Goal: Transaction & Acquisition: Book appointment/travel/reservation

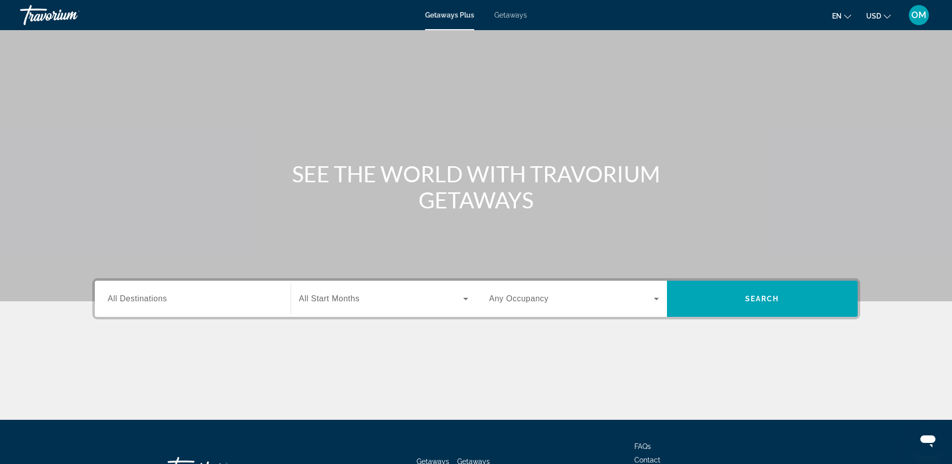
click at [134, 297] on span "All Destinations" at bounding box center [137, 298] width 59 height 9
click at [134, 297] on input "Destination All Destinations" at bounding box center [193, 299] width 170 height 12
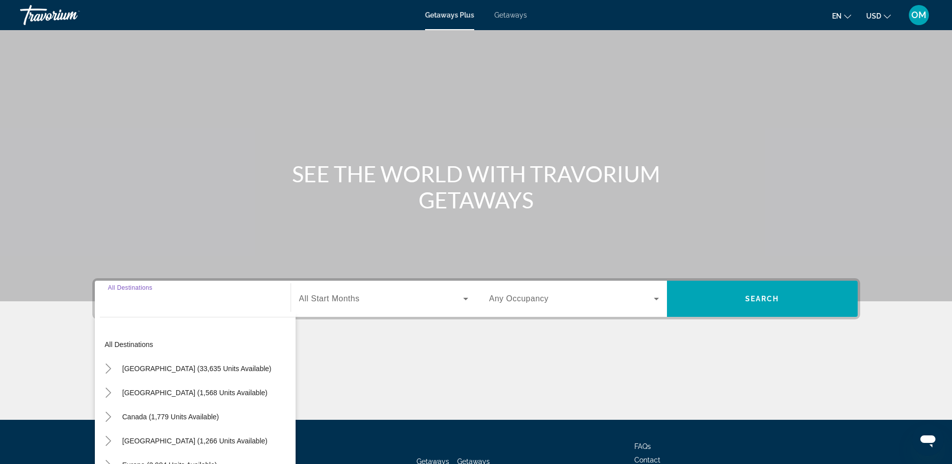
scroll to position [79, 0]
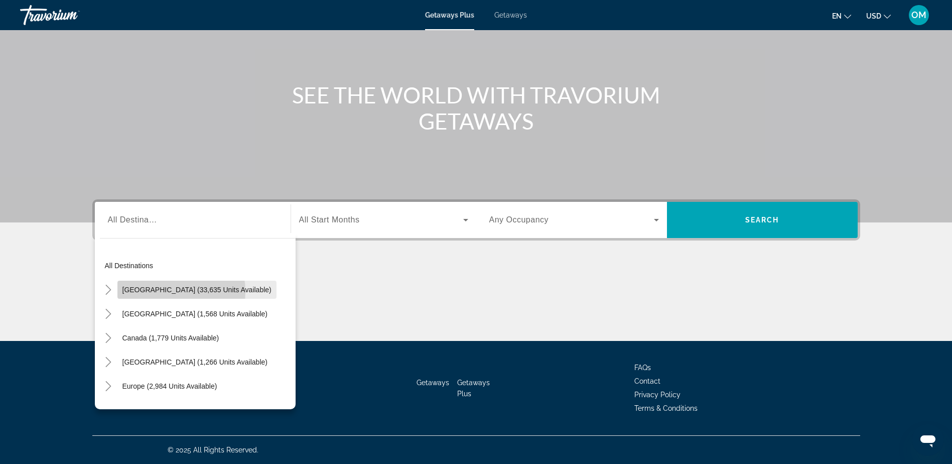
click at [166, 292] on span "[GEOGRAPHIC_DATA] (33,635 units available)" at bounding box center [196, 290] width 149 height 8
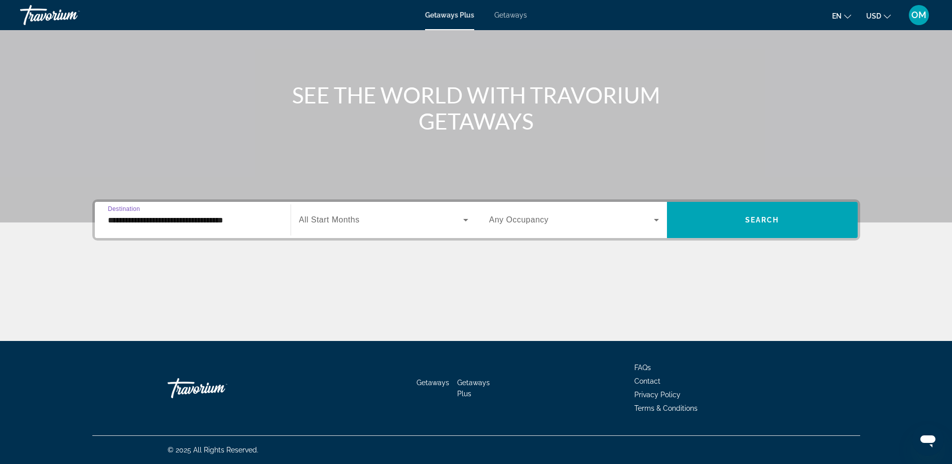
click at [246, 222] on input "**********" at bounding box center [193, 220] width 170 height 12
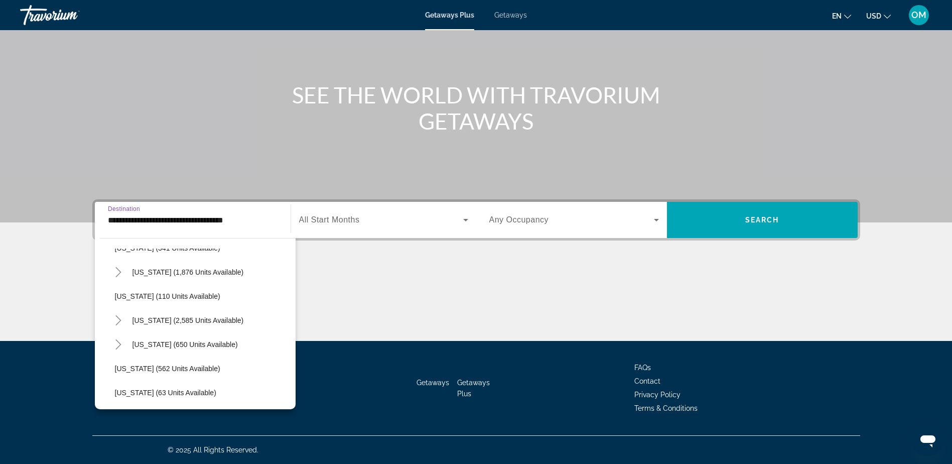
scroll to position [452, 0]
click at [193, 319] on span "[US_STATE] (2,585 units available)" at bounding box center [187, 320] width 111 height 8
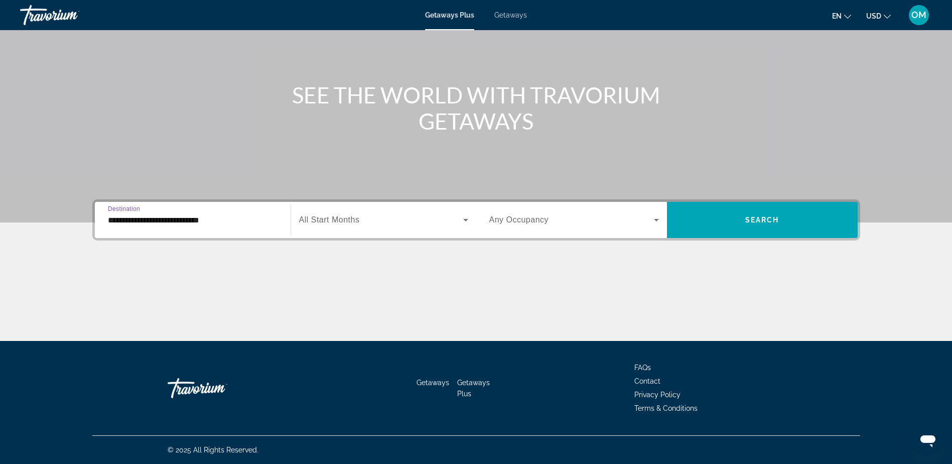
click at [241, 223] on input "**********" at bounding box center [193, 220] width 170 height 12
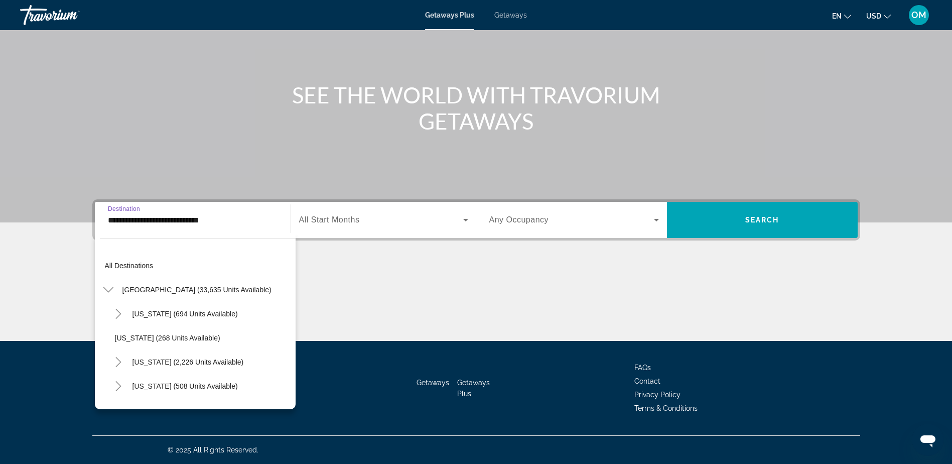
scroll to position [445, 0]
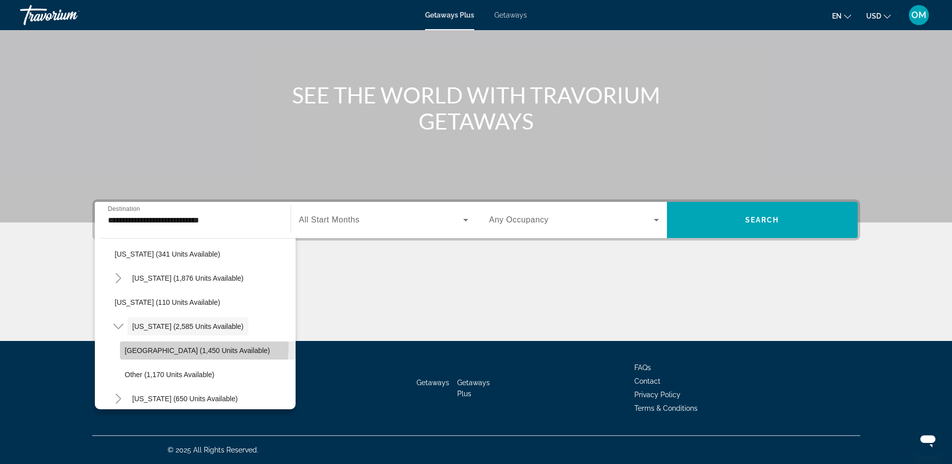
click at [183, 346] on span "[GEOGRAPHIC_DATA] (1,450 units available)" at bounding box center [197, 350] width 145 height 8
type input "**********"
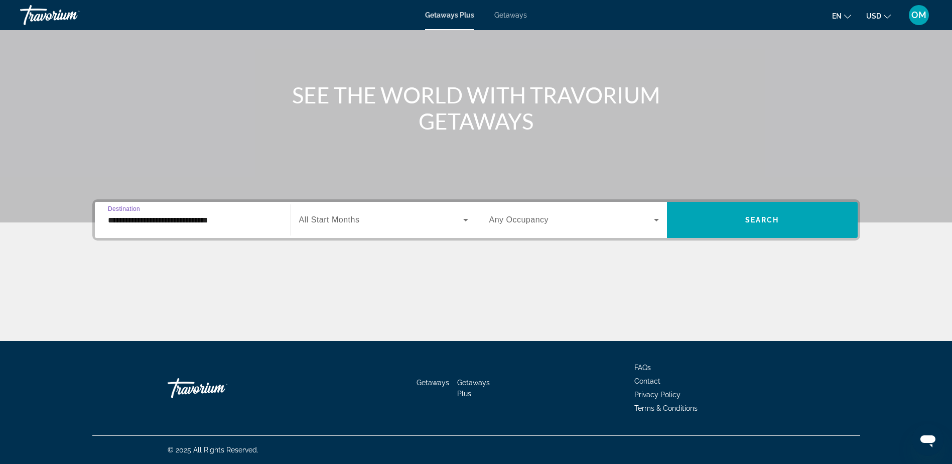
click at [452, 219] on span "Search widget" at bounding box center [381, 220] width 164 height 12
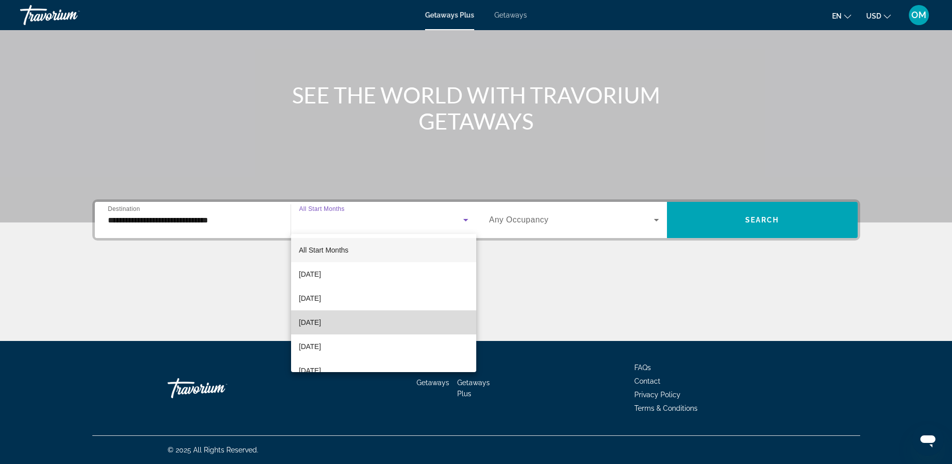
click at [385, 318] on mat-option "[DATE]" at bounding box center [383, 322] width 185 height 24
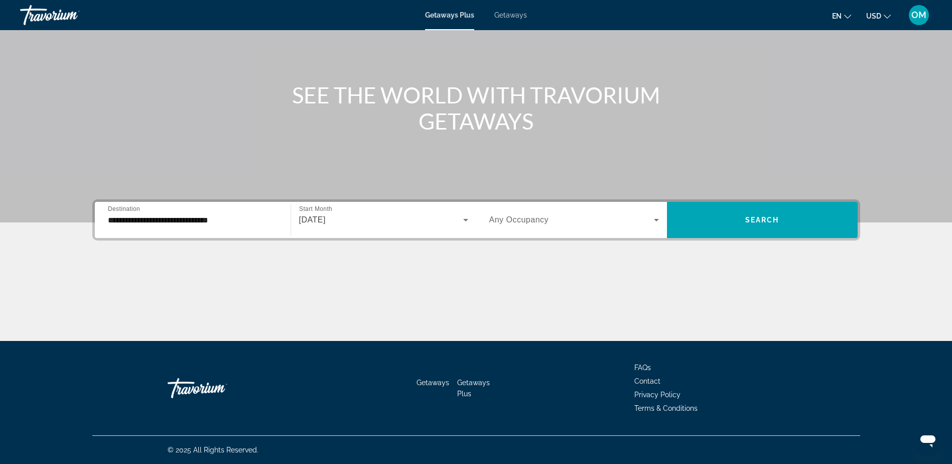
click at [546, 226] on div "Search widget" at bounding box center [574, 220] width 170 height 28
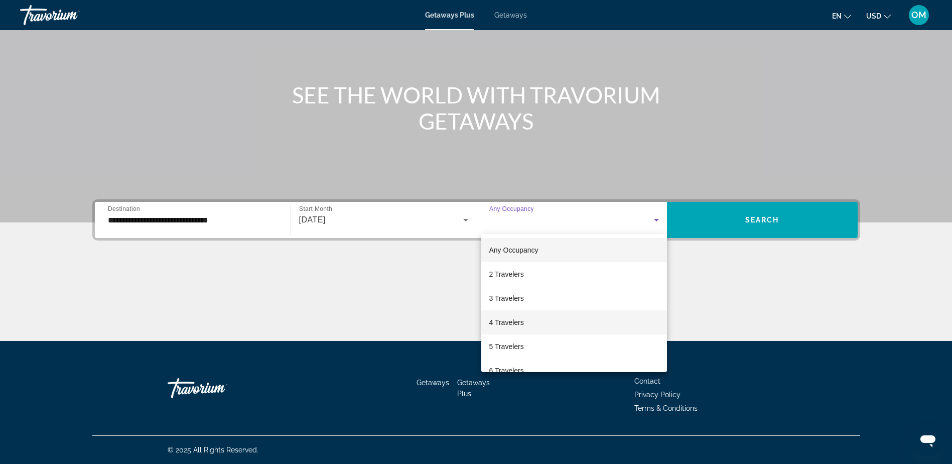
click at [519, 319] on span "4 Travelers" at bounding box center [506, 322] width 35 height 12
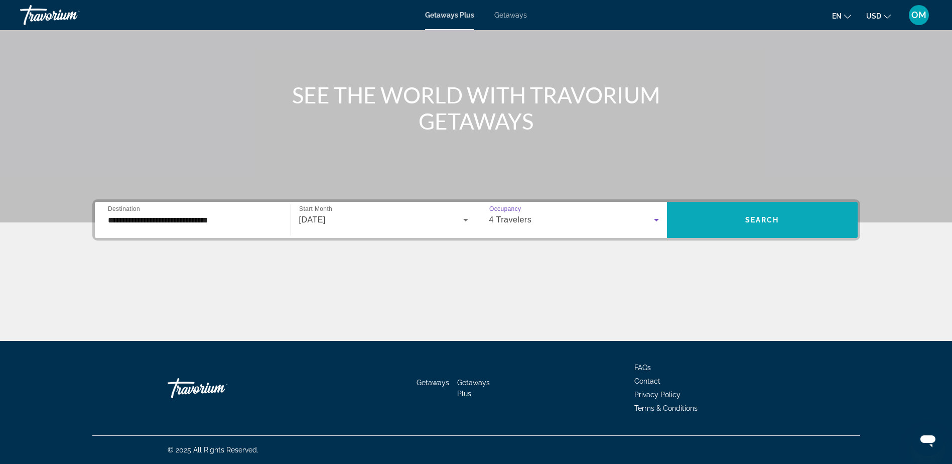
click at [780, 221] on span "Search widget" at bounding box center [762, 220] width 191 height 24
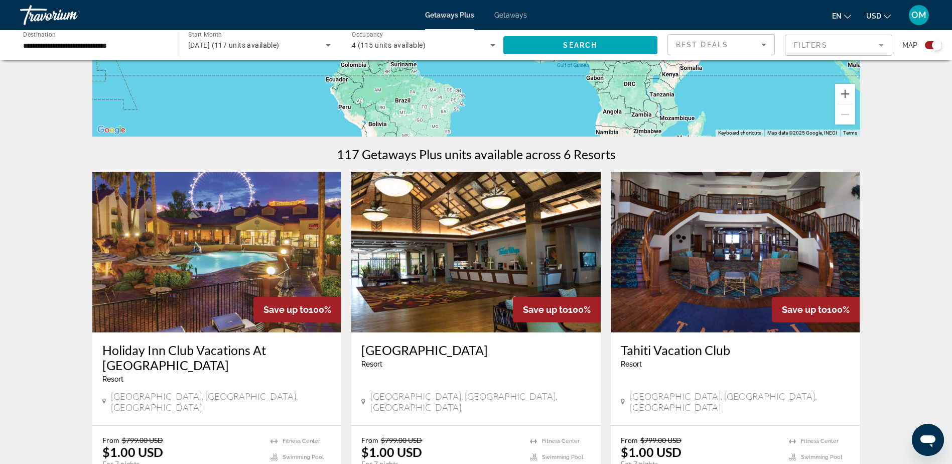
scroll to position [251, 0]
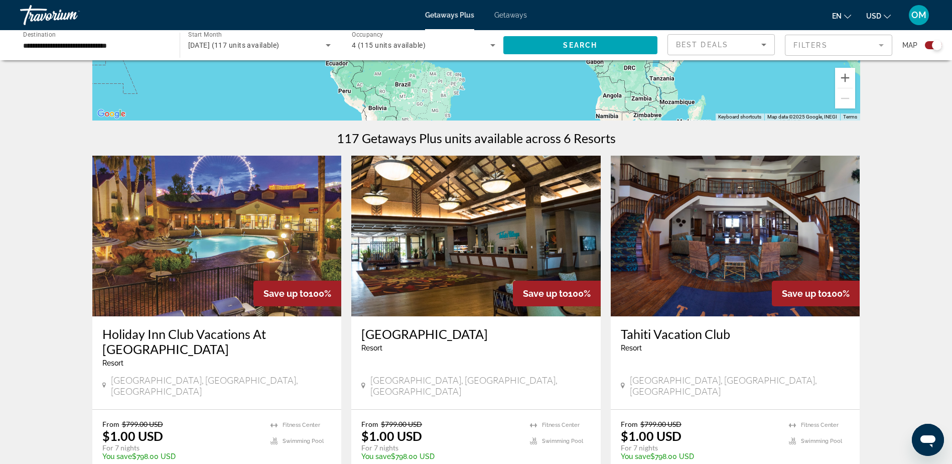
click at [252, 246] on img "Main content" at bounding box center [216, 236] width 249 height 161
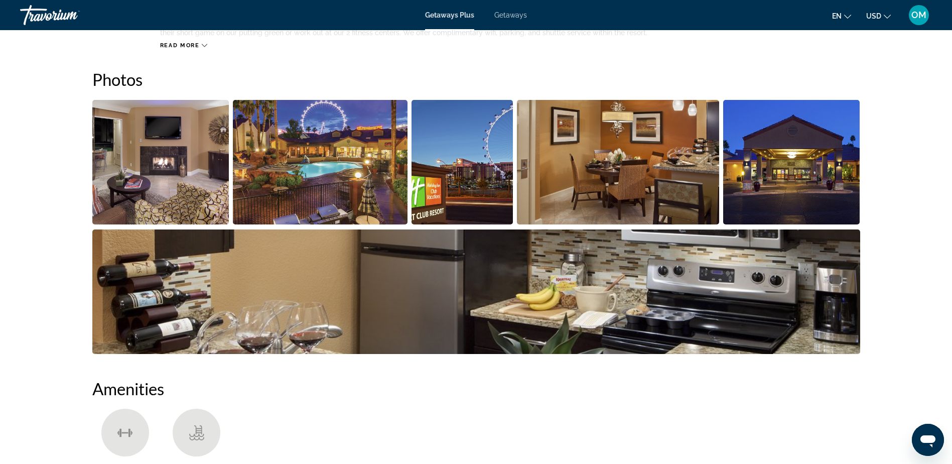
scroll to position [351, 0]
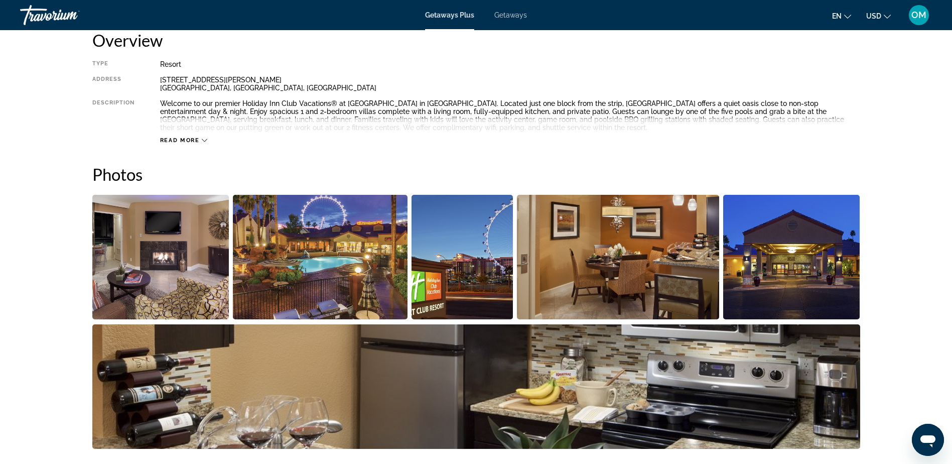
click at [508, 18] on span "Getaways" at bounding box center [510, 15] width 33 height 8
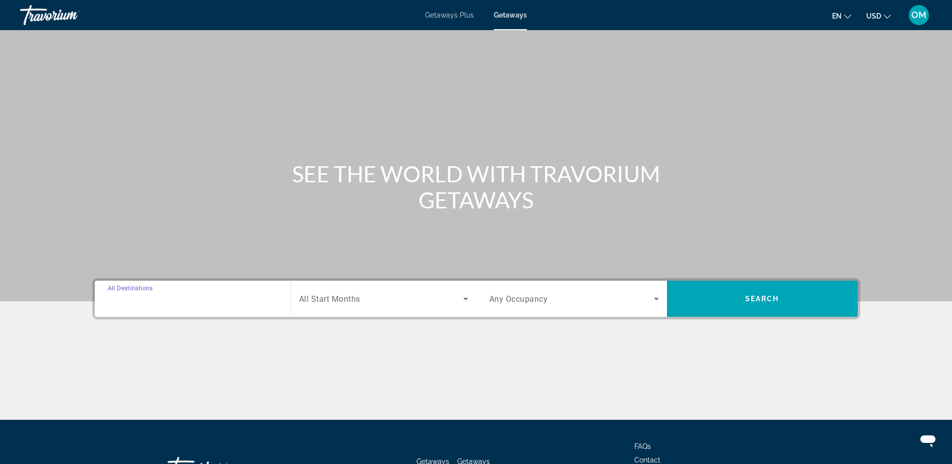
click at [183, 299] on input "Destination All Destinations" at bounding box center [193, 299] width 170 height 12
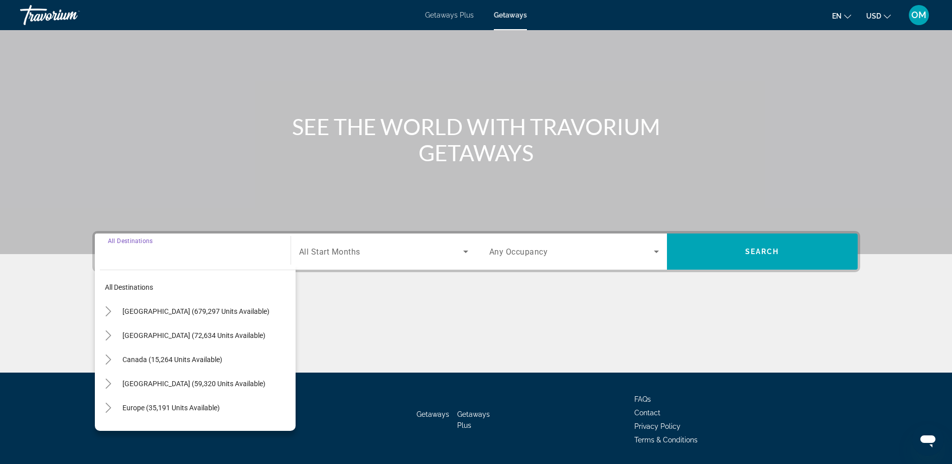
scroll to position [79, 0]
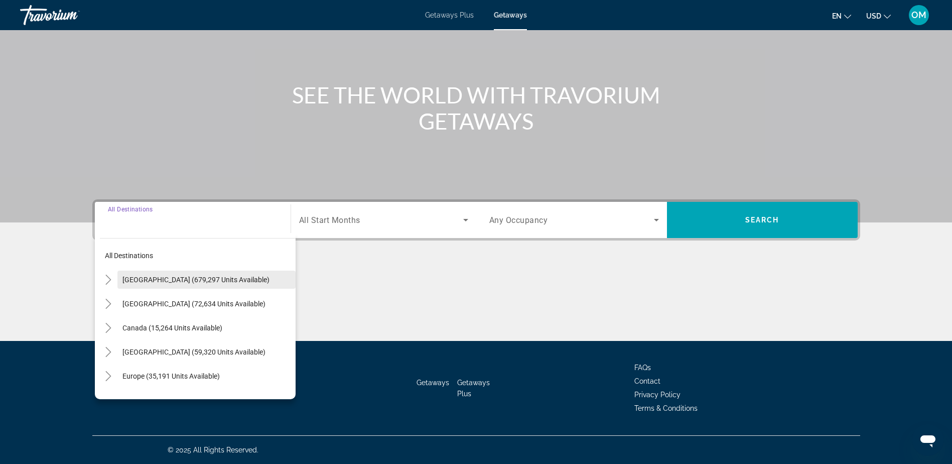
click at [185, 278] on span "[GEOGRAPHIC_DATA] (679,297 units available)" at bounding box center [195, 279] width 147 height 8
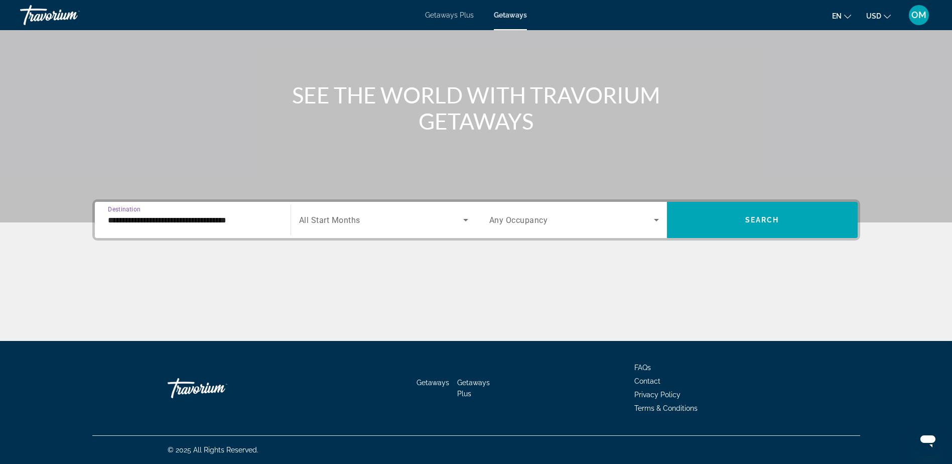
click at [195, 222] on input "**********" at bounding box center [193, 220] width 170 height 12
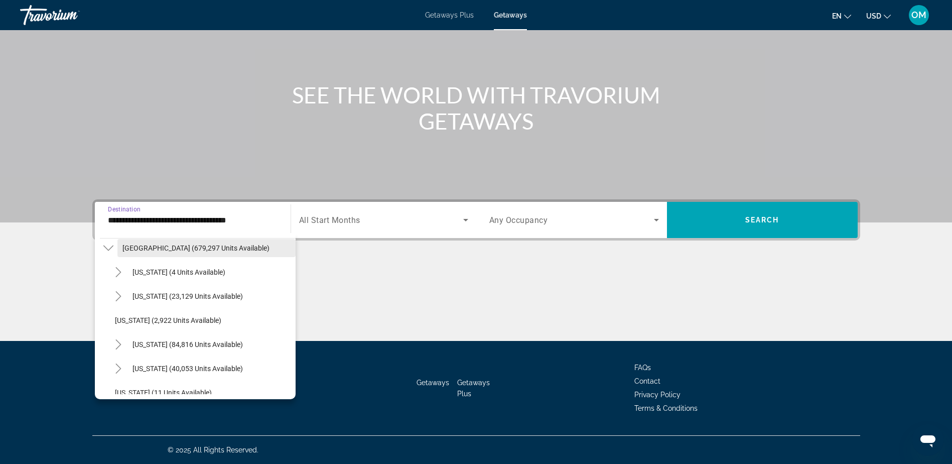
scroll to position [100, 0]
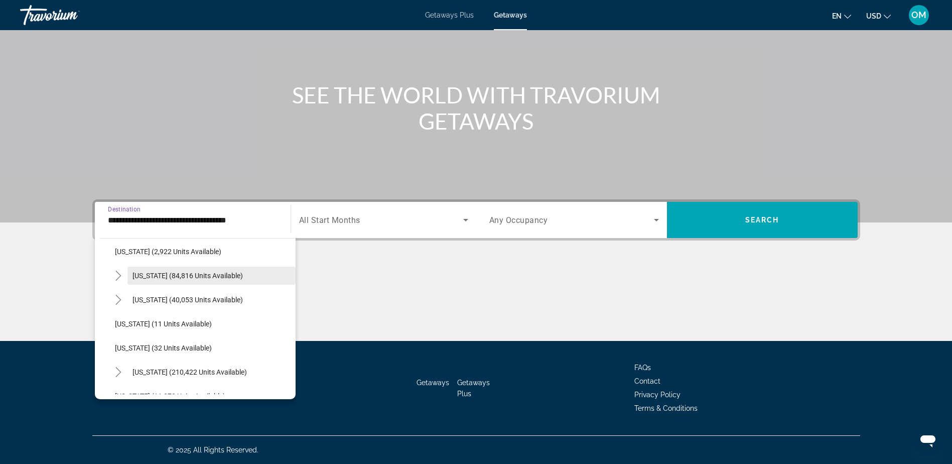
click at [208, 278] on span "[US_STATE] (84,816 units available)" at bounding box center [187, 275] width 110 height 8
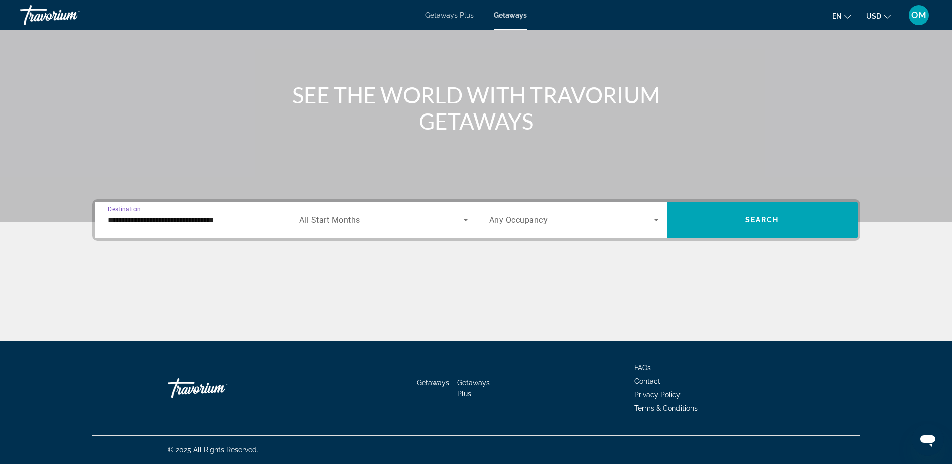
click at [221, 215] on input "**********" at bounding box center [193, 220] width 170 height 12
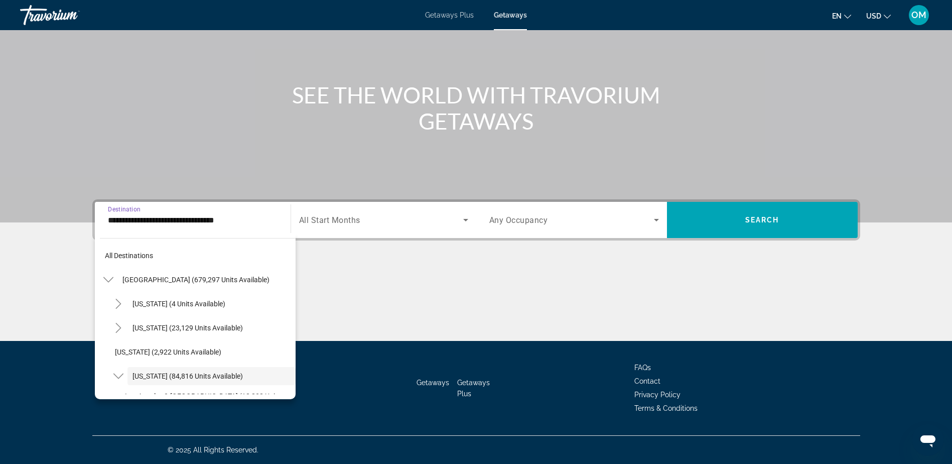
scroll to position [60, 0]
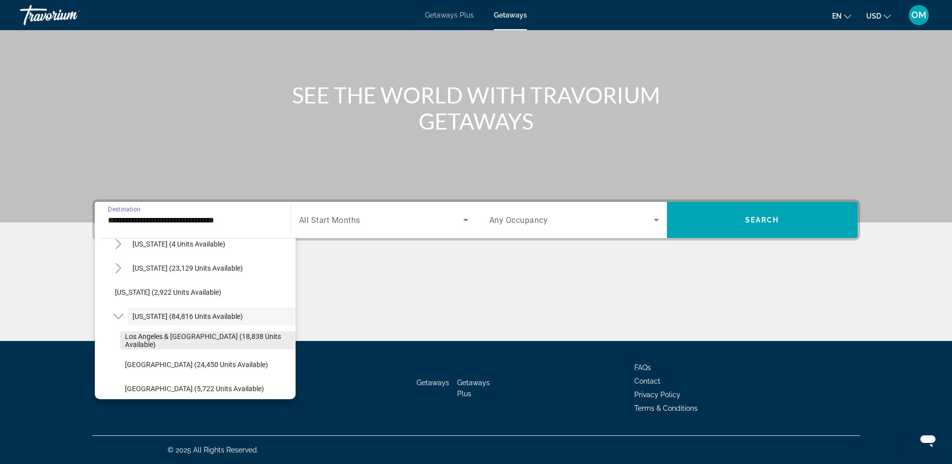
click at [188, 338] on span "Los Angeles & [GEOGRAPHIC_DATA] (18,838 units available)" at bounding box center [208, 340] width 166 height 16
type input "**********"
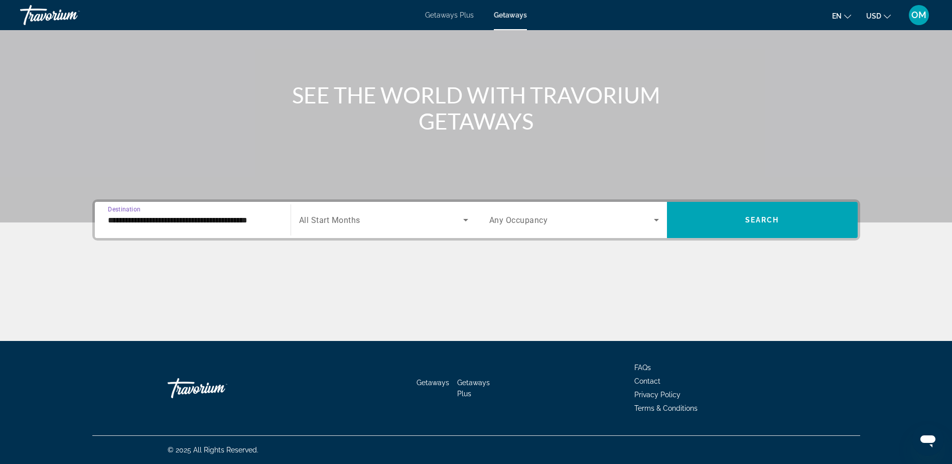
click at [330, 217] on span "All Start Months" at bounding box center [329, 220] width 61 height 10
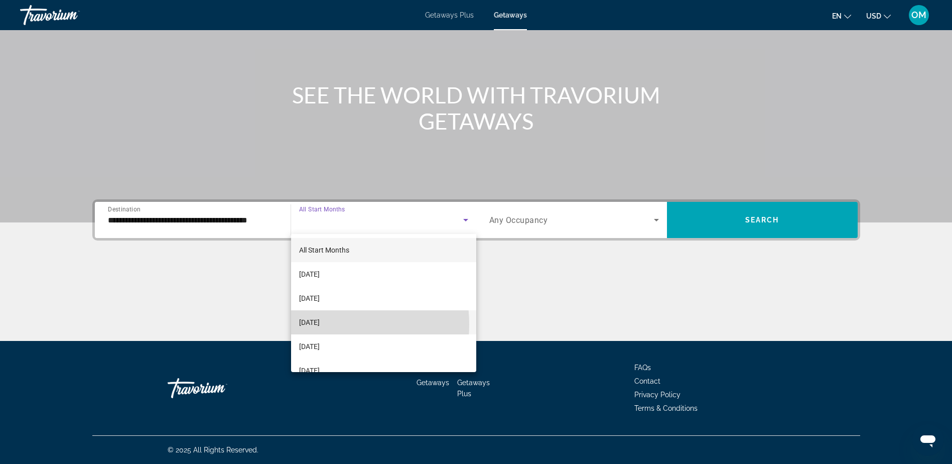
click at [320, 324] on span "[DATE]" at bounding box center [309, 322] width 21 height 12
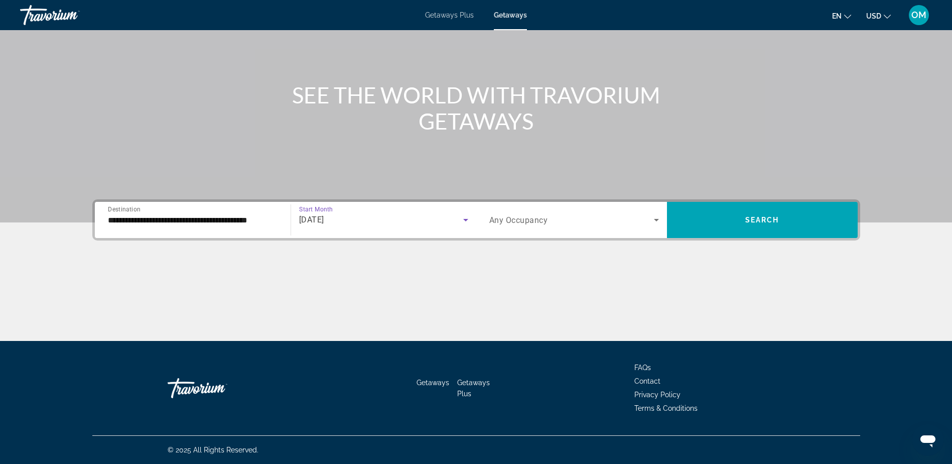
click at [548, 228] on div "Search widget" at bounding box center [574, 220] width 170 height 28
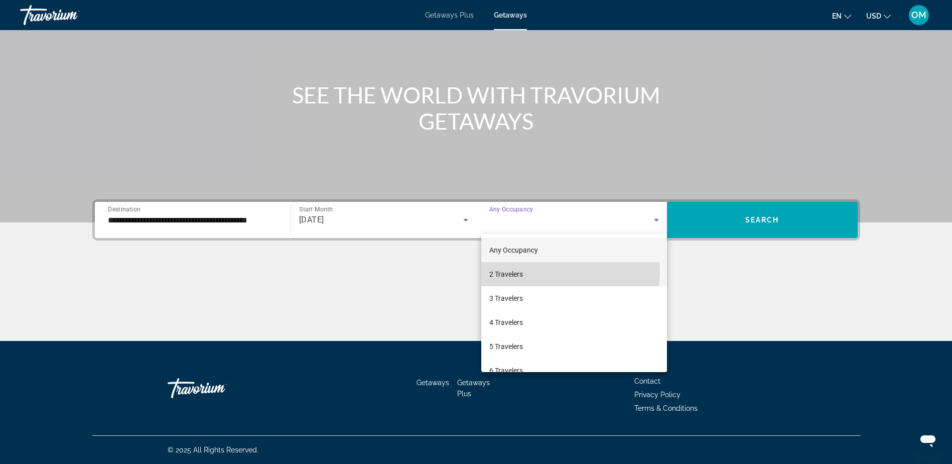
click at [536, 270] on mat-option "2 Travelers" at bounding box center [574, 274] width 186 height 24
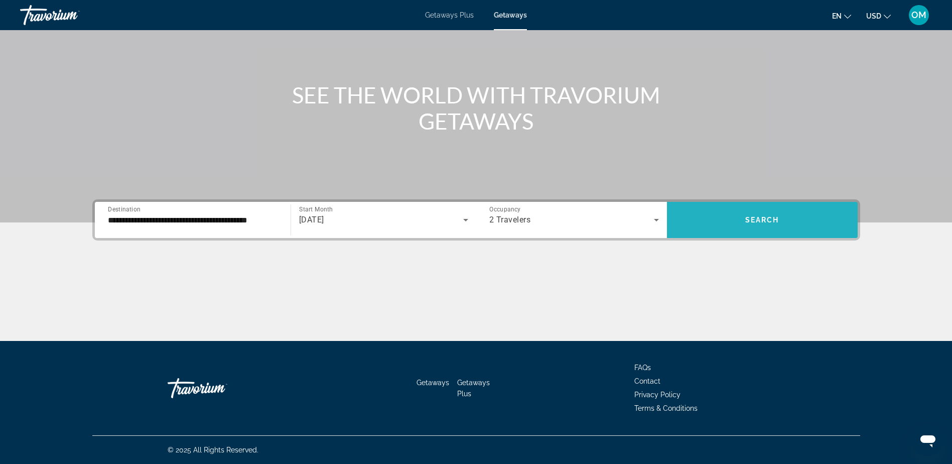
click at [752, 223] on span "Search" at bounding box center [762, 220] width 34 height 8
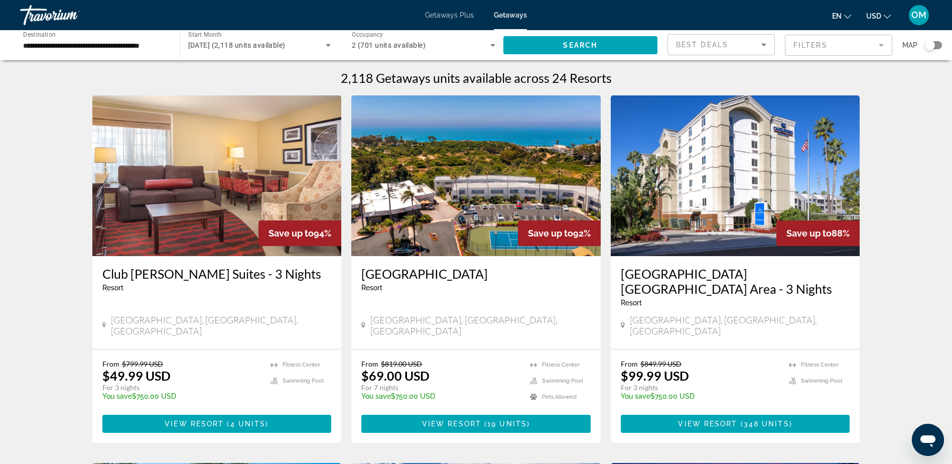
click at [95, 38] on div "**********" at bounding box center [95, 45] width 144 height 29
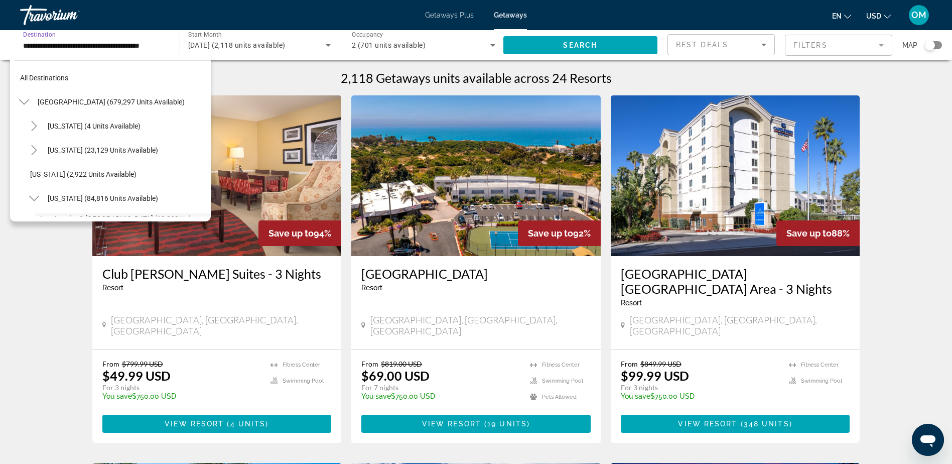
click at [940, 45] on div "Search widget" at bounding box center [933, 45] width 17 height 8
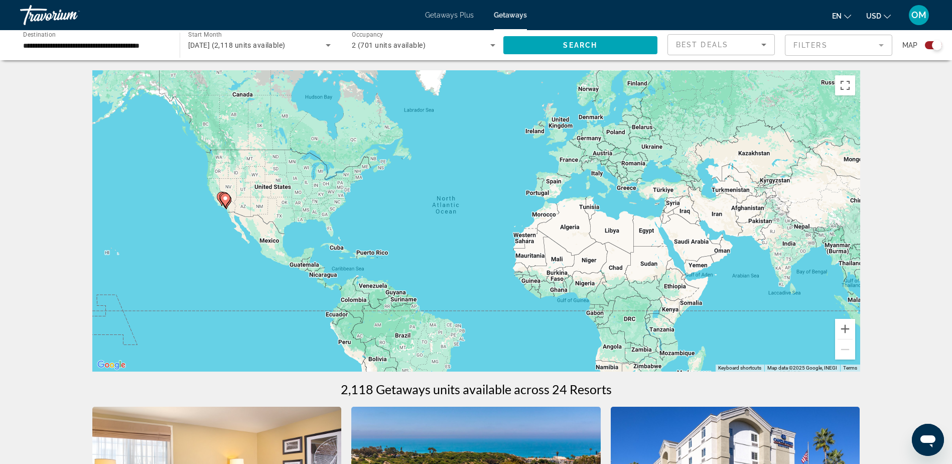
click at [207, 213] on div "To activate drag with keyboard, press Alt + Enter. Once in keyboard drag state,…" at bounding box center [476, 220] width 768 height 301
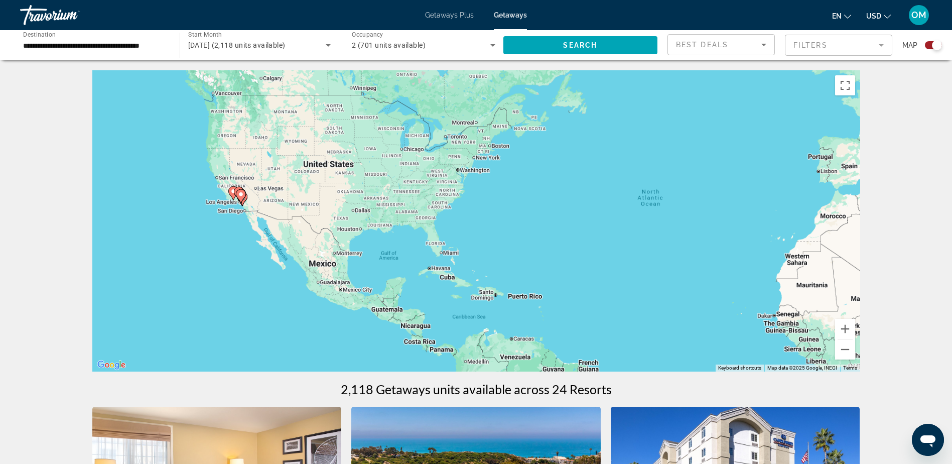
click at [218, 214] on div "To activate drag with keyboard, press Alt + Enter. Once in keyboard drag state,…" at bounding box center [476, 220] width 768 height 301
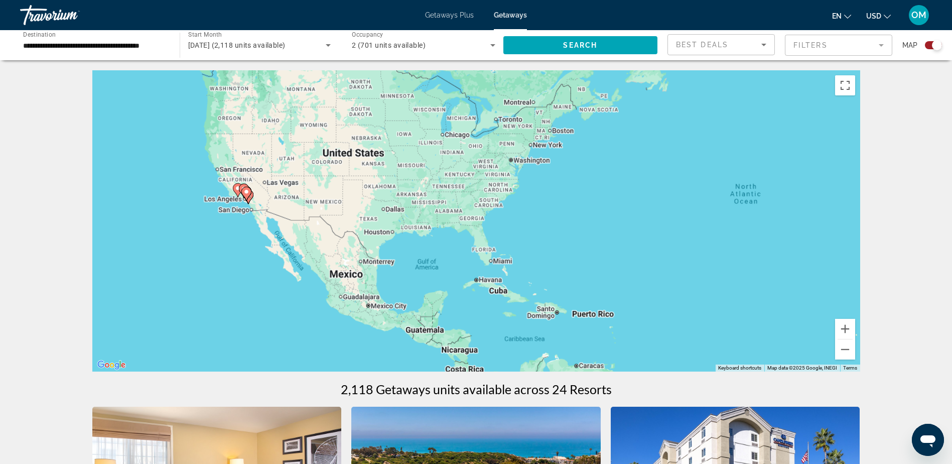
click at [218, 214] on div "To activate drag with keyboard, press Alt + Enter. Once in keyboard drag state,…" at bounding box center [476, 220] width 768 height 301
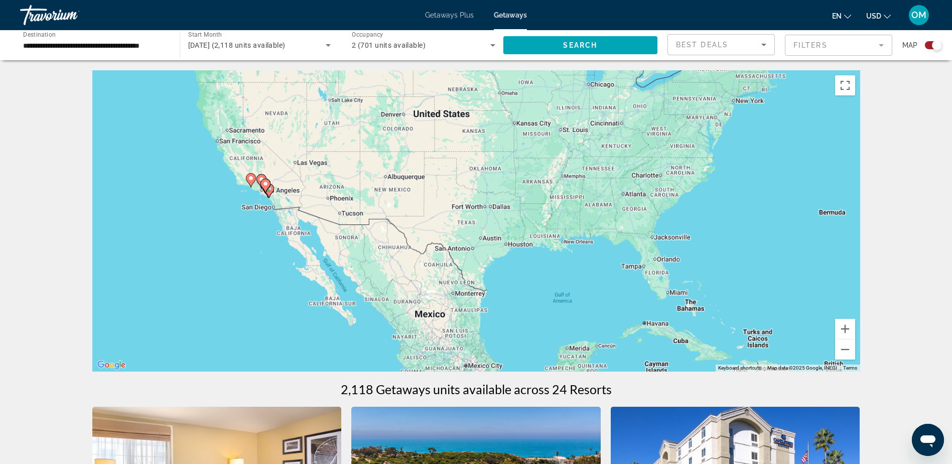
click at [225, 213] on div "To activate drag with keyboard, press Alt + Enter. Once in keyboard drag state,…" at bounding box center [476, 220] width 768 height 301
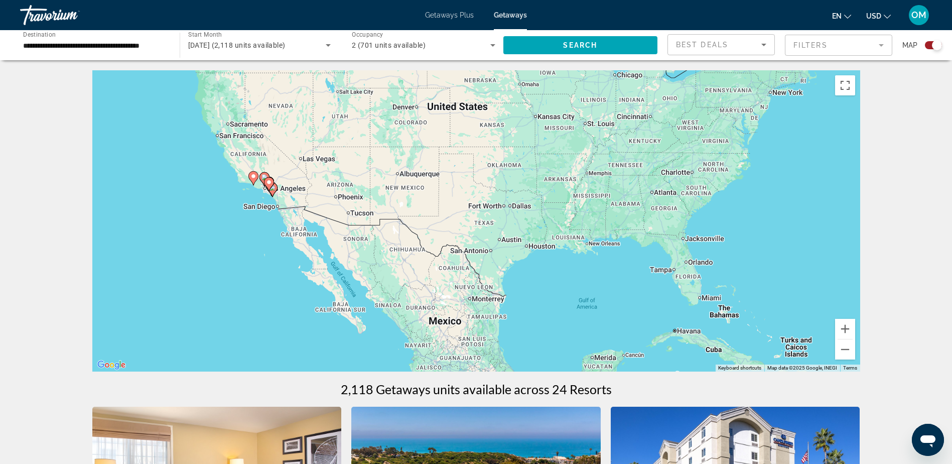
click at [225, 213] on div "To activate drag with keyboard, press Alt + Enter. Once in keyboard drag state,…" at bounding box center [476, 220] width 768 height 301
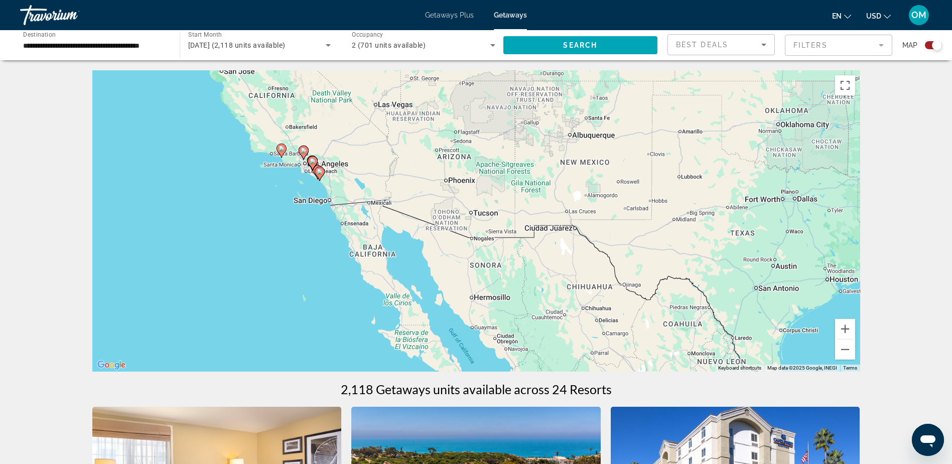
click at [274, 188] on div "To activate drag with keyboard, press Alt + Enter. Once in keyboard drag state,…" at bounding box center [476, 220] width 768 height 301
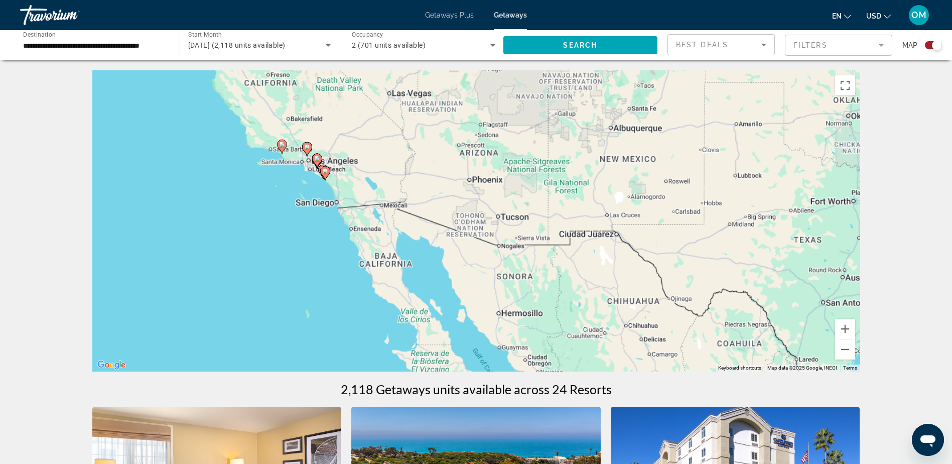
click at [274, 188] on div "To activate drag with keyboard, press Alt + Enter. Once in keyboard drag state,…" at bounding box center [476, 220] width 768 height 301
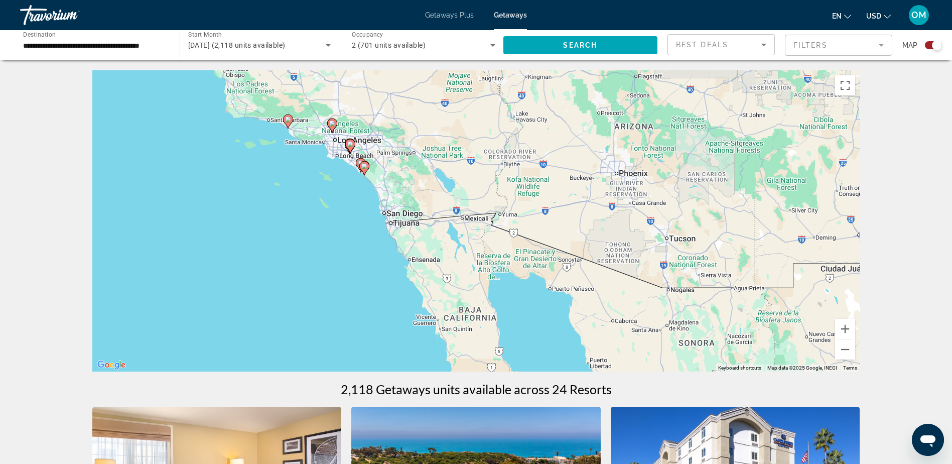
click at [348, 188] on div "To activate drag with keyboard, press Alt + Enter. Once in keyboard drag state,…" at bounding box center [476, 220] width 768 height 301
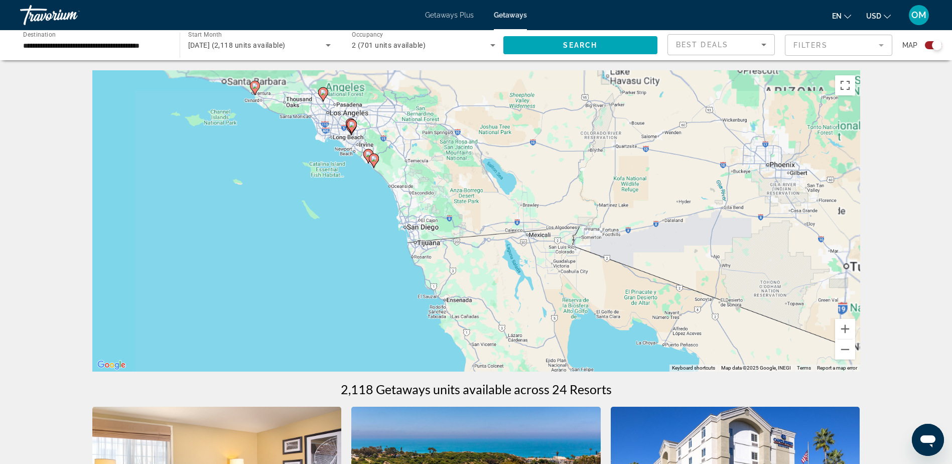
click at [348, 188] on div "To activate drag with keyboard, press Alt + Enter. Once in keyboard drag state,…" at bounding box center [476, 220] width 768 height 301
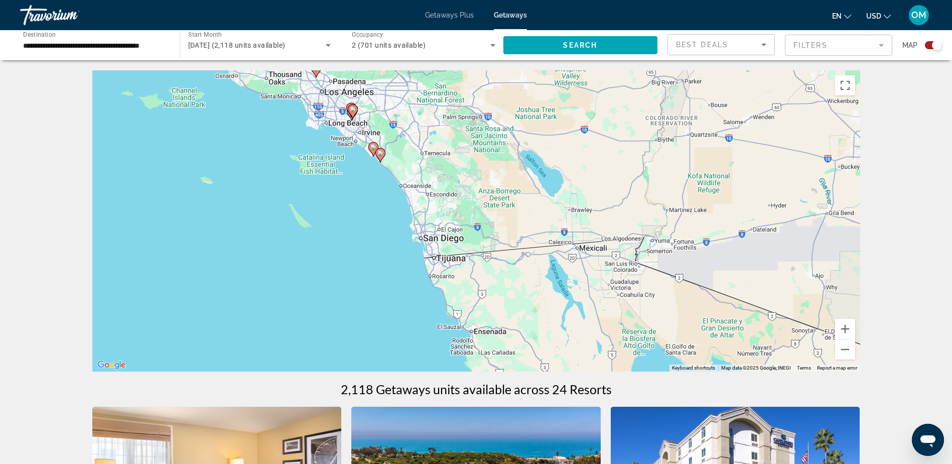
click at [277, 125] on div "To activate drag with keyboard, press Alt + Enter. Once in keyboard drag state,…" at bounding box center [476, 220] width 768 height 301
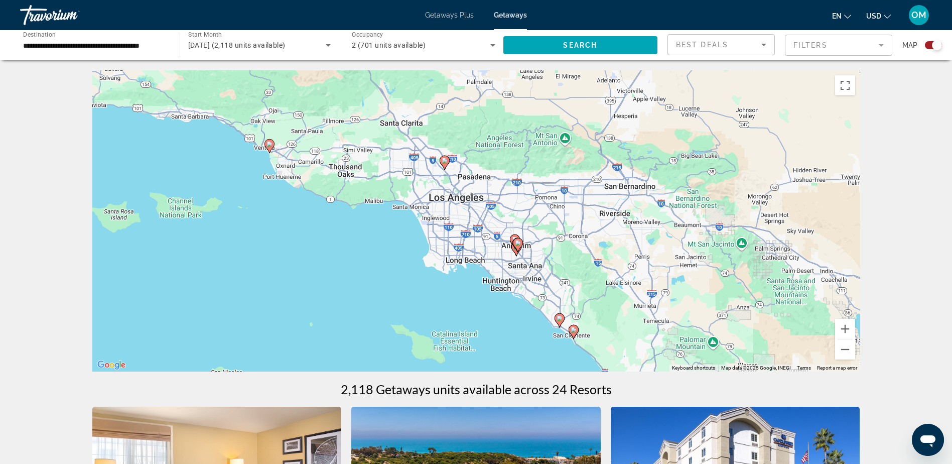
drag, startPoint x: 477, startPoint y: 151, endPoint x: 569, endPoint y: 293, distance: 169.5
click at [569, 293] on div "To activate drag with keyboard, press Alt + Enter. Once in keyboard drag state,…" at bounding box center [476, 220] width 768 height 301
click at [253, 204] on div "To activate drag with keyboard, press Alt + Enter. Once in keyboard drag state,…" at bounding box center [476, 220] width 768 height 301
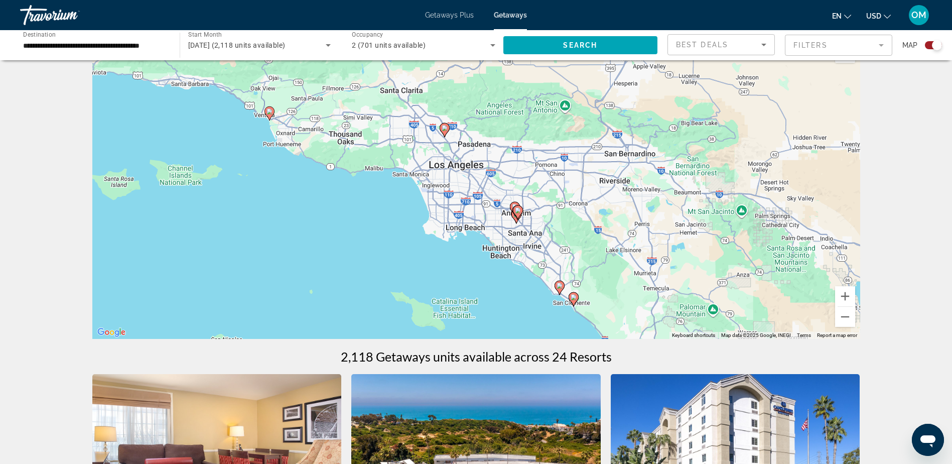
scroll to position [50, 0]
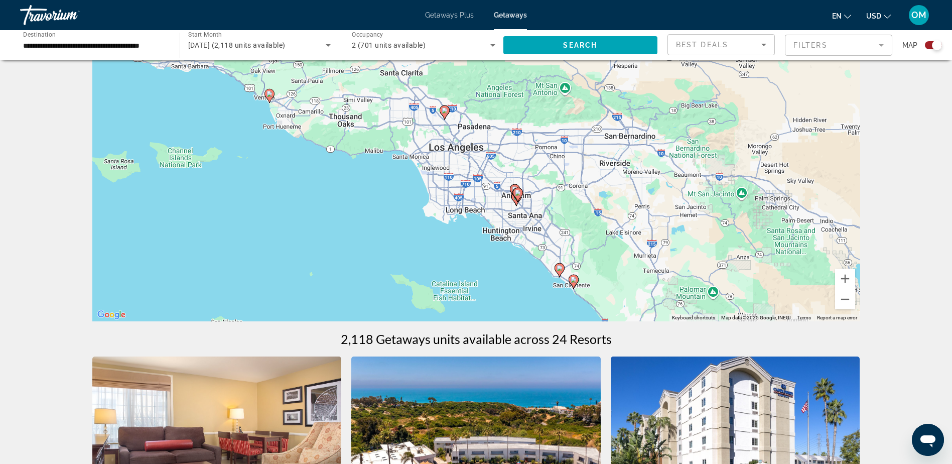
click at [496, 215] on div "To activate drag with keyboard, press Alt + Enter. Once in keyboard drag state,…" at bounding box center [476, 170] width 768 height 301
click at [537, 198] on div "To activate drag with keyboard, press Alt + Enter. Once in keyboard drag state,…" at bounding box center [476, 170] width 768 height 301
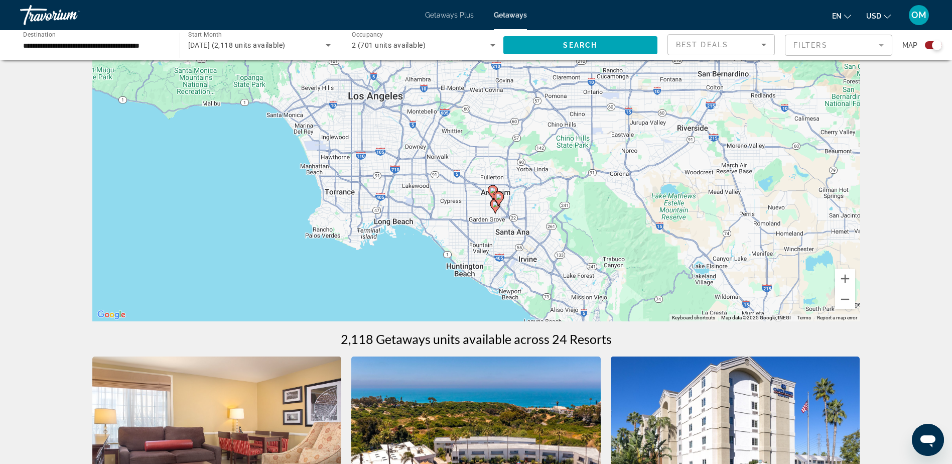
click at [521, 203] on div "To activate drag with keyboard, press Alt + Enter. Once in keyboard drag state,…" at bounding box center [476, 170] width 768 height 301
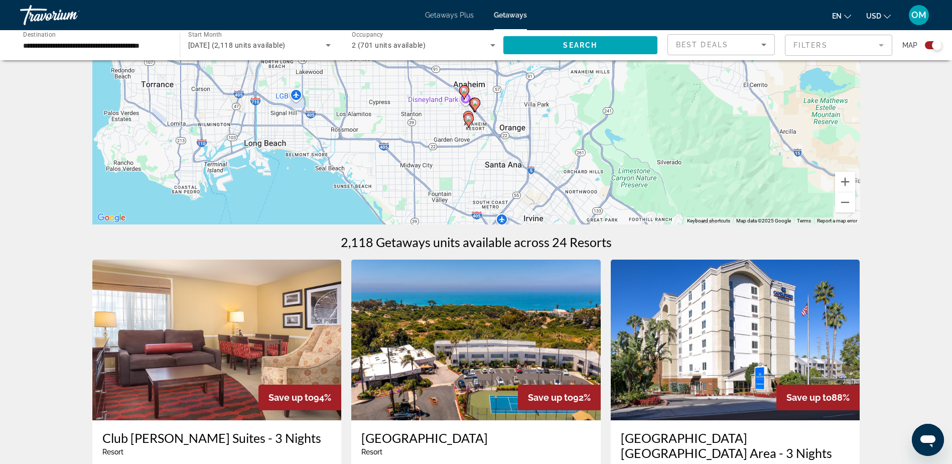
scroll to position [151, 0]
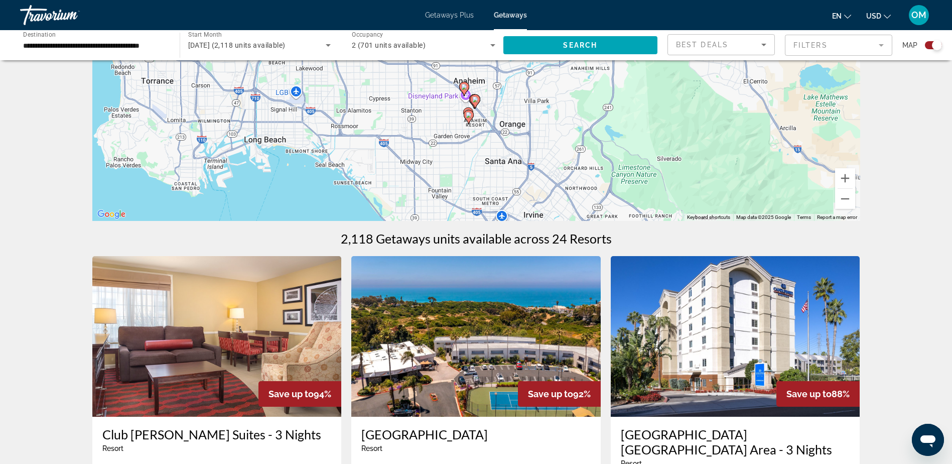
click at [477, 123] on div "To activate drag with keyboard, press Alt + Enter. Once in keyboard drag state,…" at bounding box center [476, 70] width 768 height 301
click at [528, 125] on div "To activate drag with keyboard, press Alt + Enter. Once in keyboard drag state,…" at bounding box center [476, 70] width 768 height 301
click at [501, 129] on div "To activate drag with keyboard, press Alt + Enter. Once in keyboard drag state,…" at bounding box center [476, 70] width 768 height 301
click at [430, 122] on div "To activate drag with keyboard, press Alt + Enter. Once in keyboard drag state,…" at bounding box center [476, 70] width 768 height 301
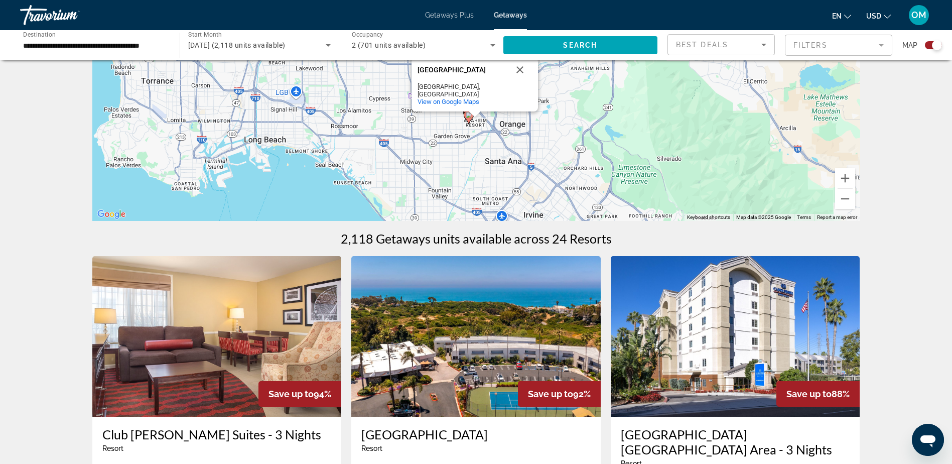
click at [430, 122] on div "To activate drag with keyboard, press Alt + Enter. Once in keyboard drag state,…" at bounding box center [476, 70] width 768 height 301
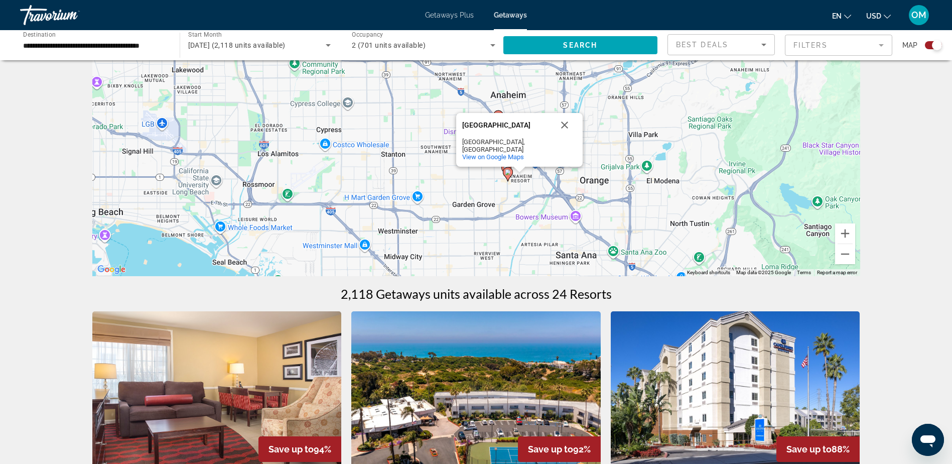
scroll to position [50, 0]
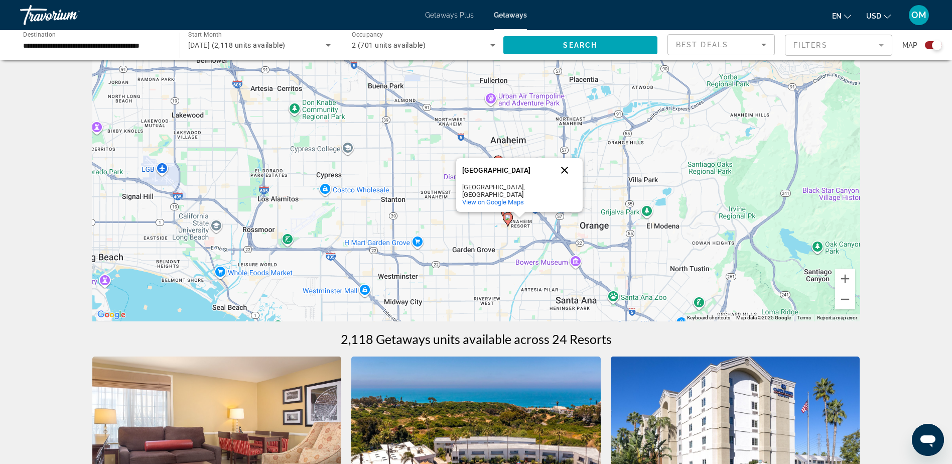
click at [564, 177] on button "Close" at bounding box center [564, 170] width 24 height 24
click at [505, 219] on image "Main content" at bounding box center [508, 217] width 6 height 6
type input "**********"
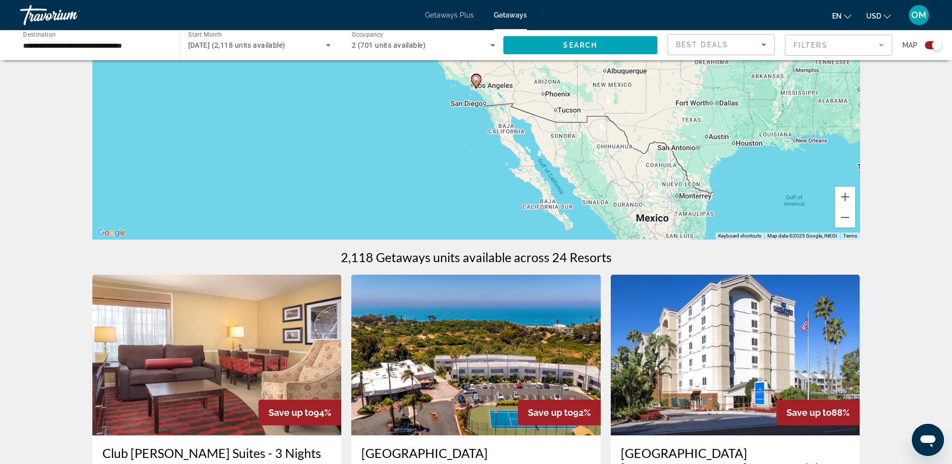
scroll to position [0, 0]
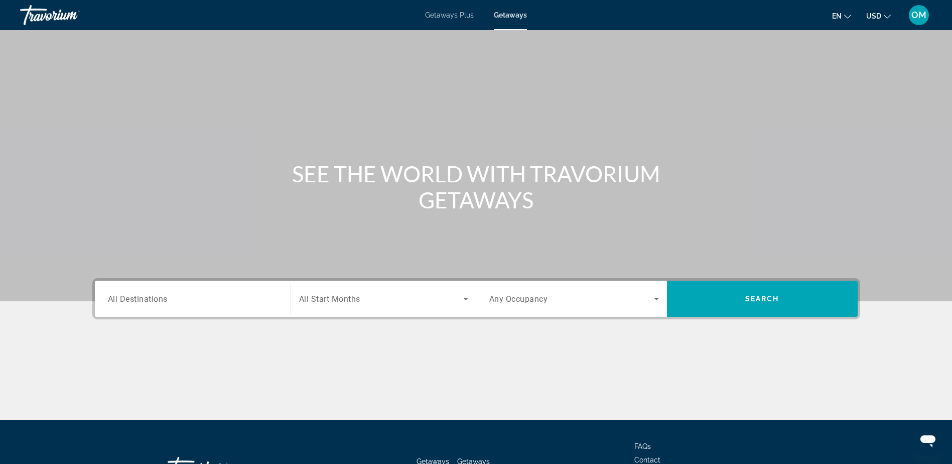
click at [178, 299] on input "Destination All Destinations" at bounding box center [193, 299] width 170 height 12
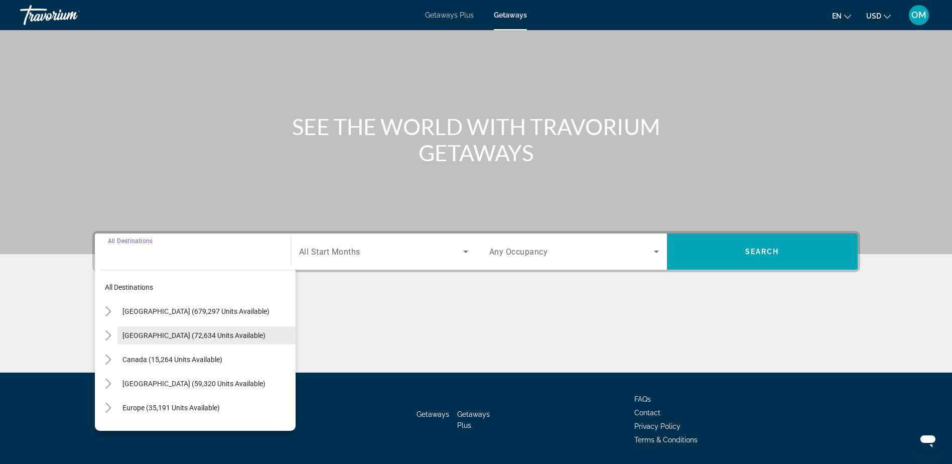
scroll to position [79, 0]
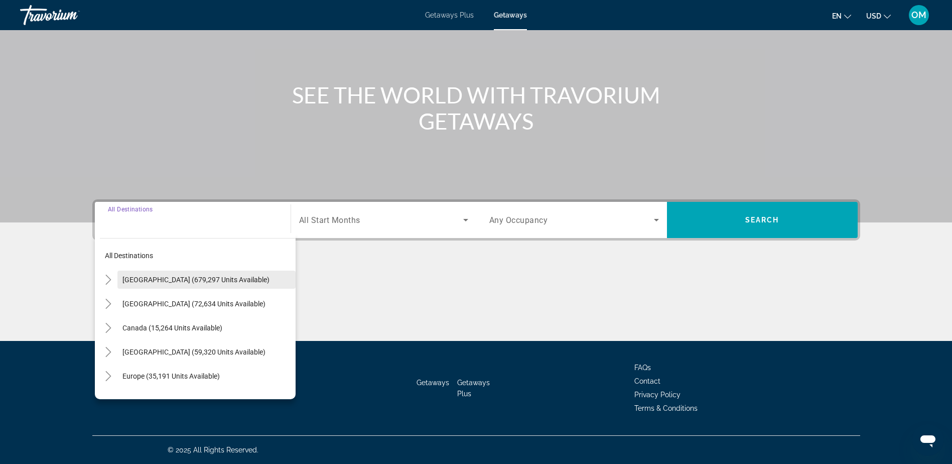
click at [180, 280] on span "[GEOGRAPHIC_DATA] (679,297 units available)" at bounding box center [195, 279] width 147 height 8
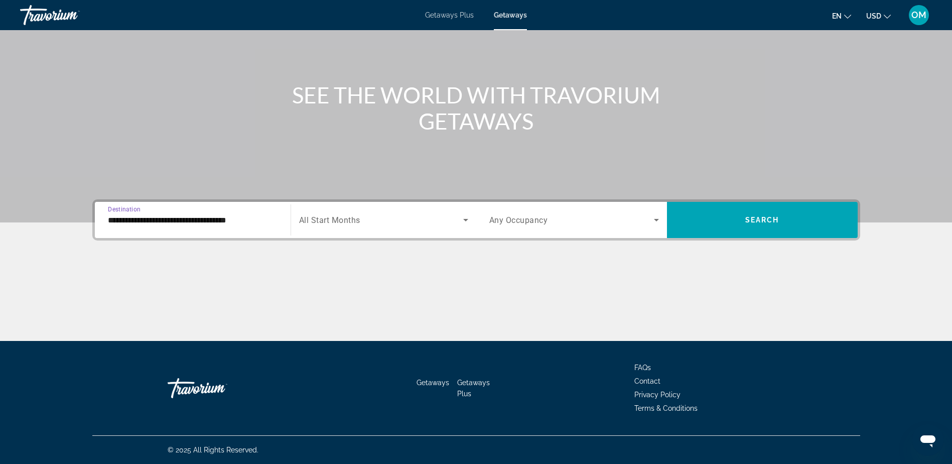
click at [260, 220] on input "**********" at bounding box center [193, 220] width 170 height 12
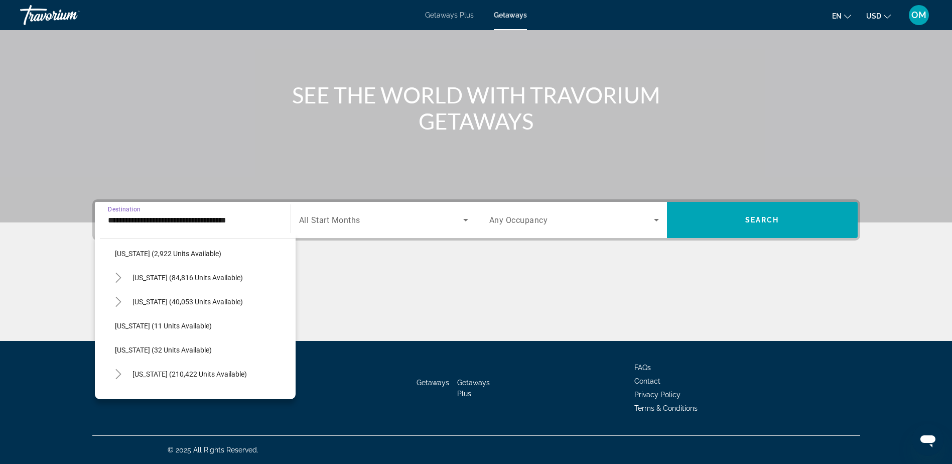
scroll to position [100, 0]
click at [197, 272] on span "[US_STATE] (84,816 units available)" at bounding box center [187, 275] width 110 height 8
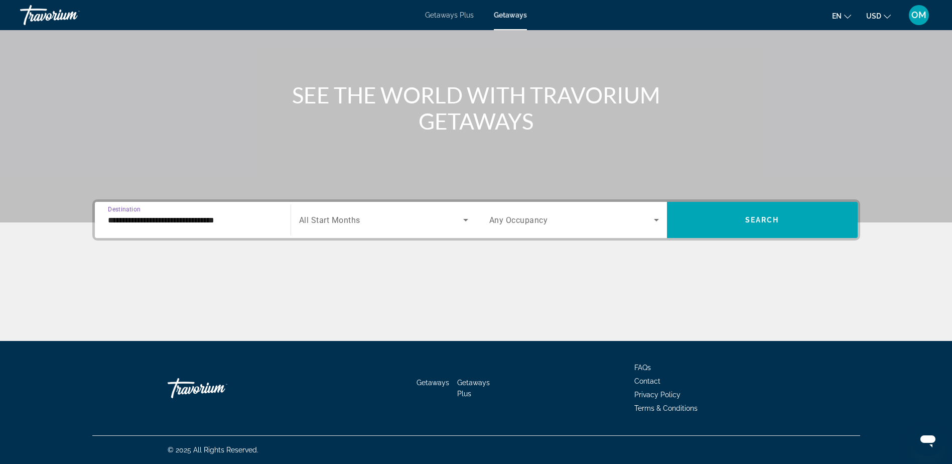
click at [239, 218] on input "**********" at bounding box center [193, 220] width 170 height 12
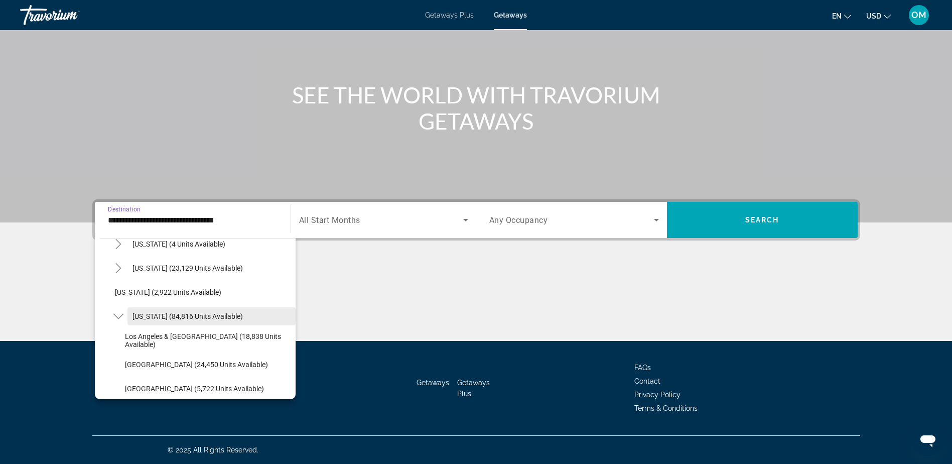
scroll to position [110, 0]
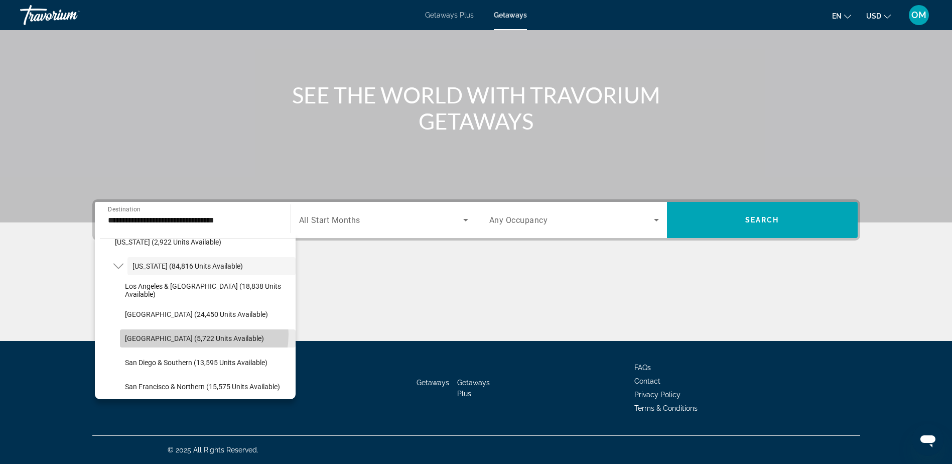
click at [200, 334] on span "[GEOGRAPHIC_DATA] (5,722 units available)" at bounding box center [194, 338] width 139 height 8
type input "**********"
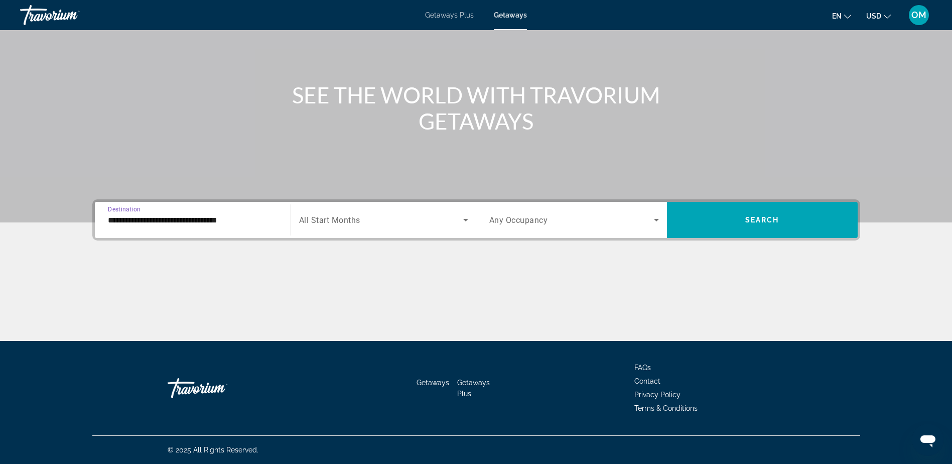
click at [389, 220] on span "Search widget" at bounding box center [381, 220] width 164 height 12
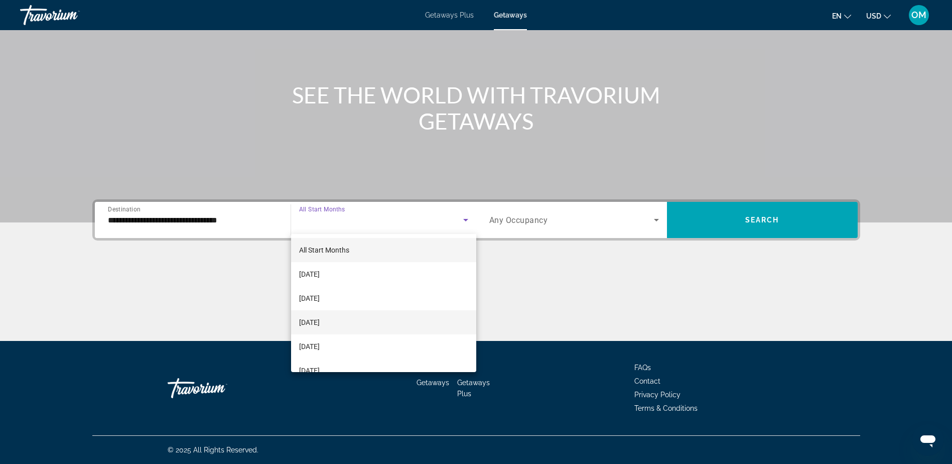
click at [361, 324] on mat-option "[DATE]" at bounding box center [383, 322] width 185 height 24
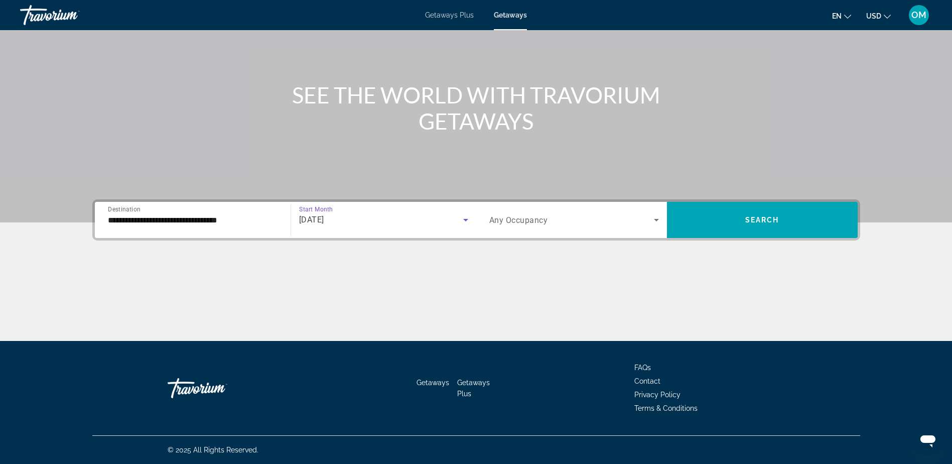
click at [641, 224] on span "Search widget" at bounding box center [571, 220] width 165 height 12
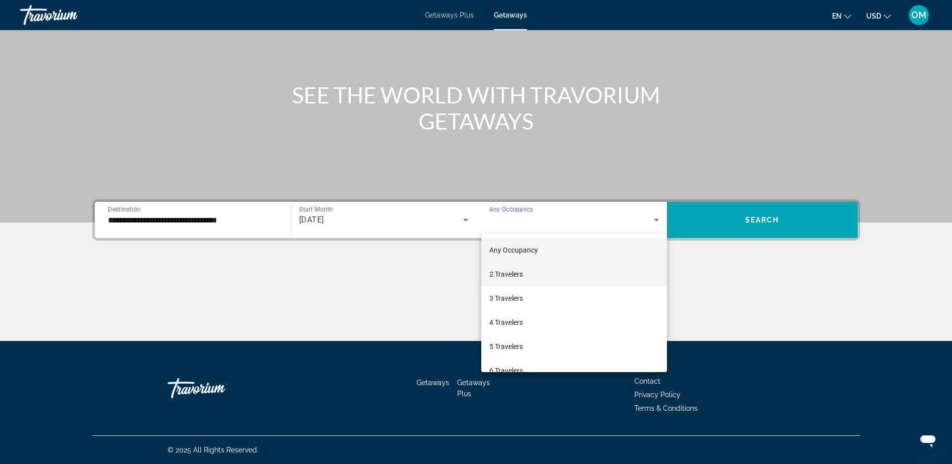
click at [540, 273] on mat-option "2 Travelers" at bounding box center [574, 274] width 186 height 24
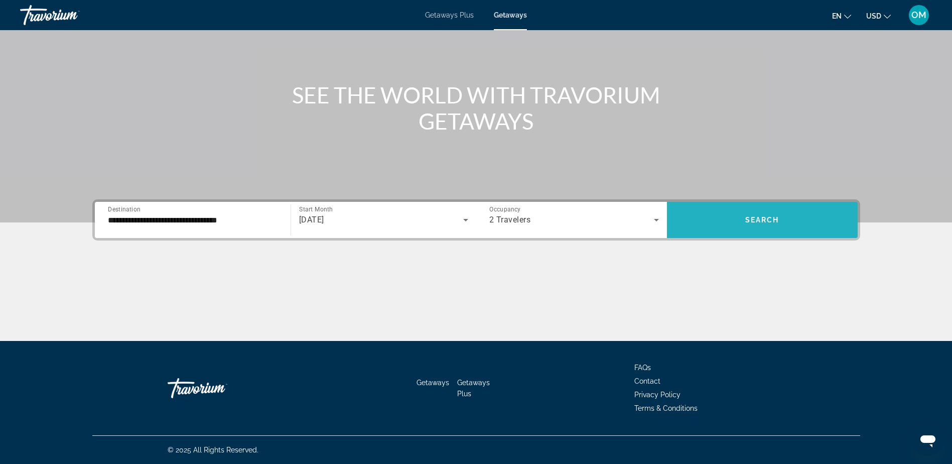
click at [768, 221] on span "Search" at bounding box center [762, 220] width 34 height 8
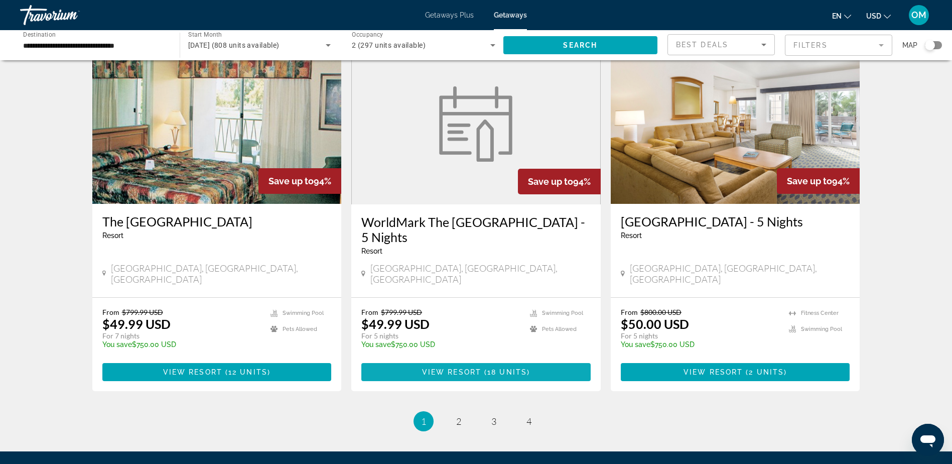
scroll to position [1206, 0]
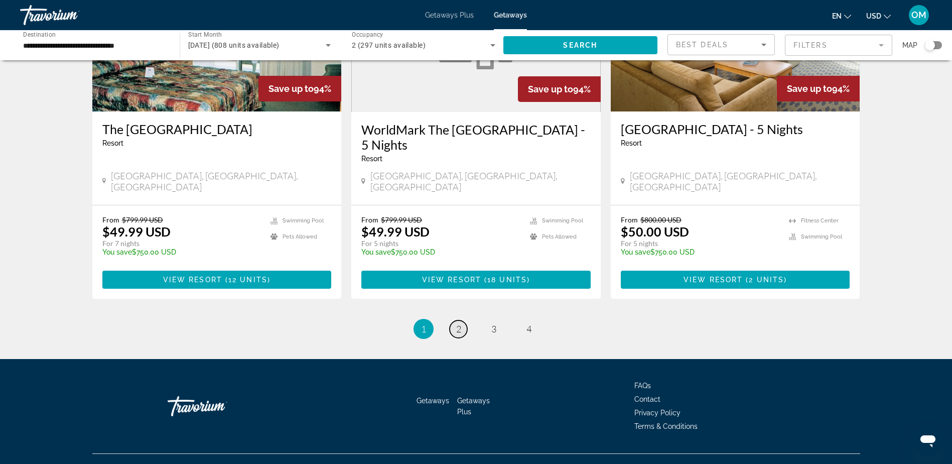
click at [457, 323] on span "2" at bounding box center [458, 328] width 5 height 11
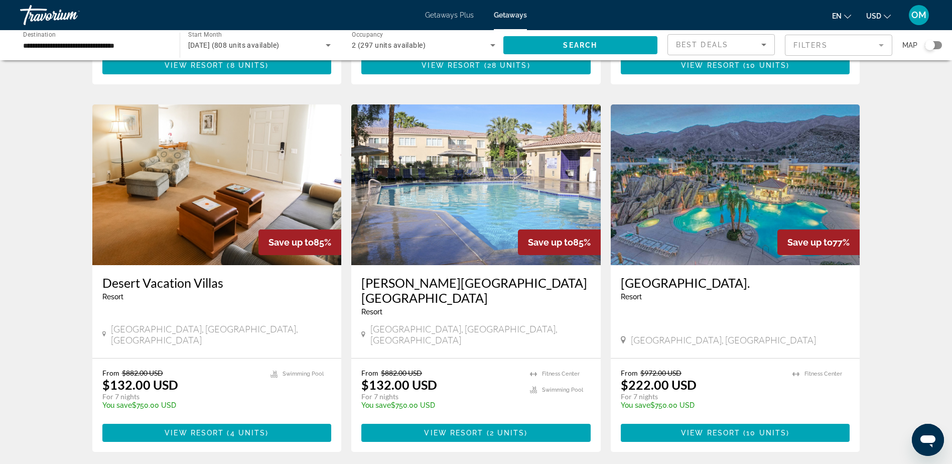
scroll to position [1054, 0]
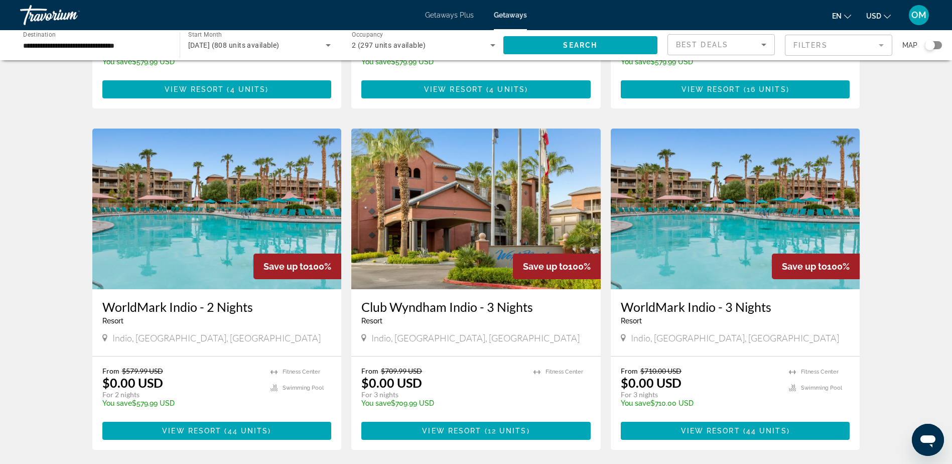
scroll to position [351, 0]
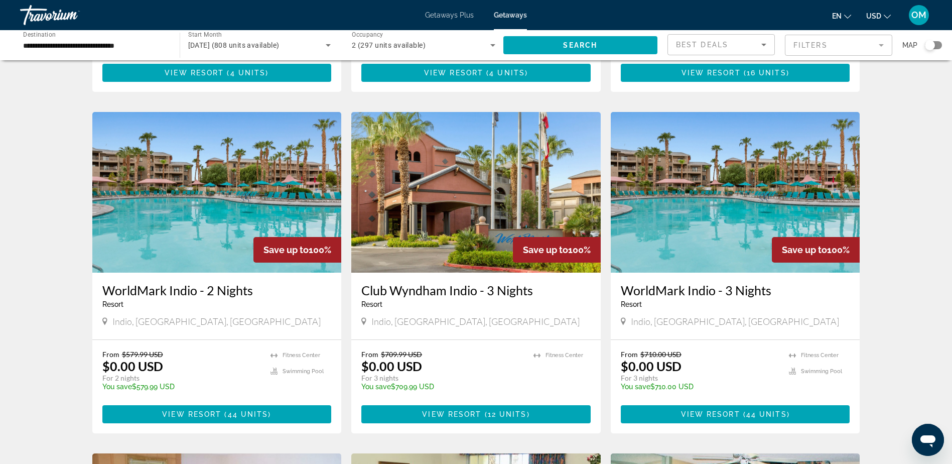
click at [185, 187] on img "Main content" at bounding box center [216, 192] width 249 height 161
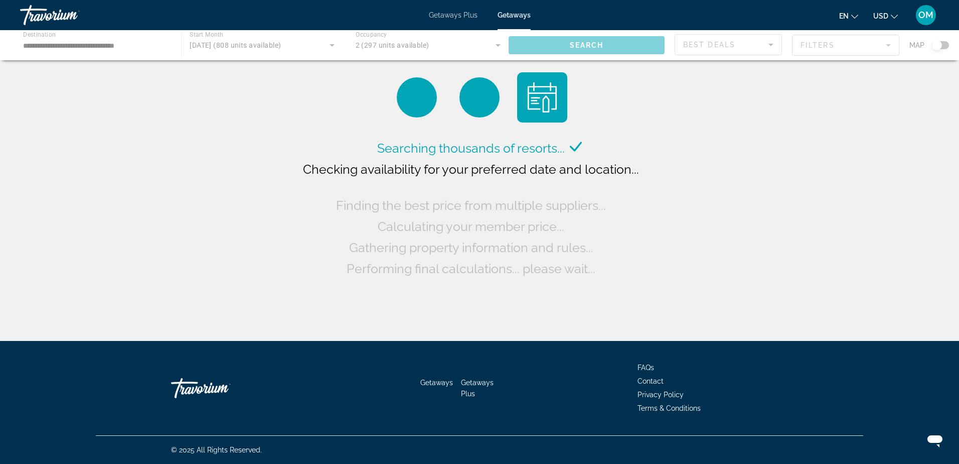
click at [112, 41] on div "Main content" at bounding box center [479, 45] width 959 height 30
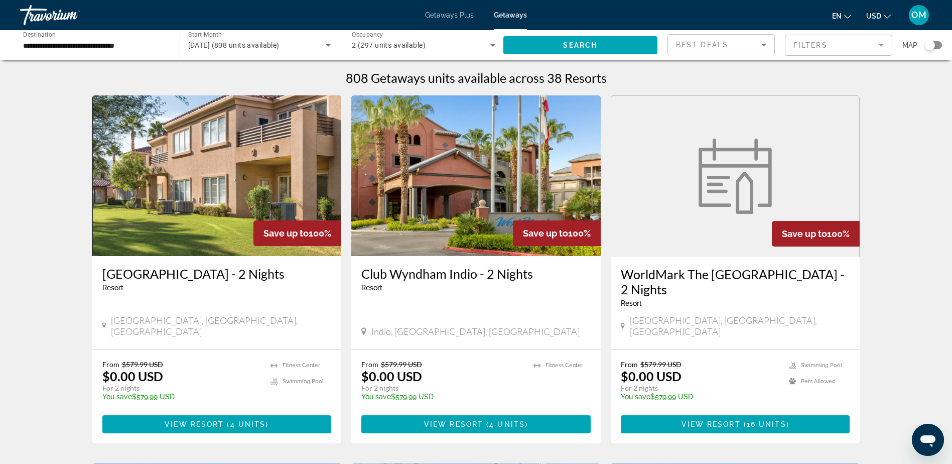
click at [124, 50] on input "**********" at bounding box center [95, 46] width 144 height 12
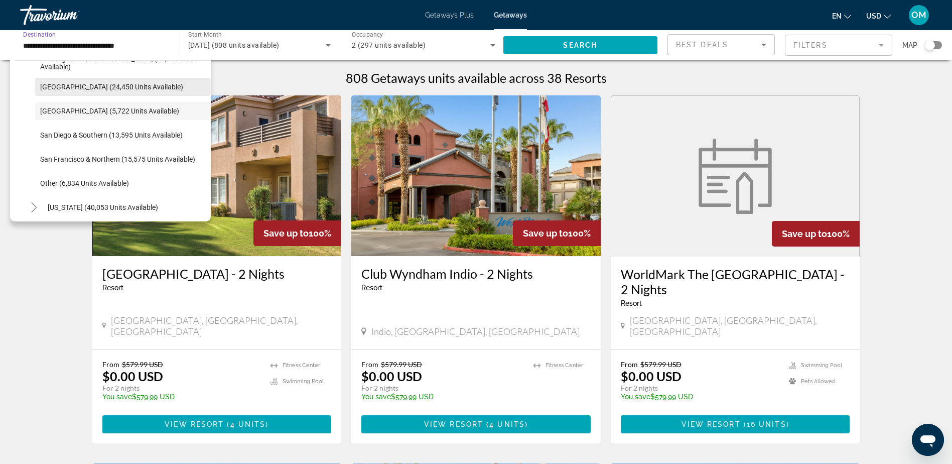
scroll to position [182, 0]
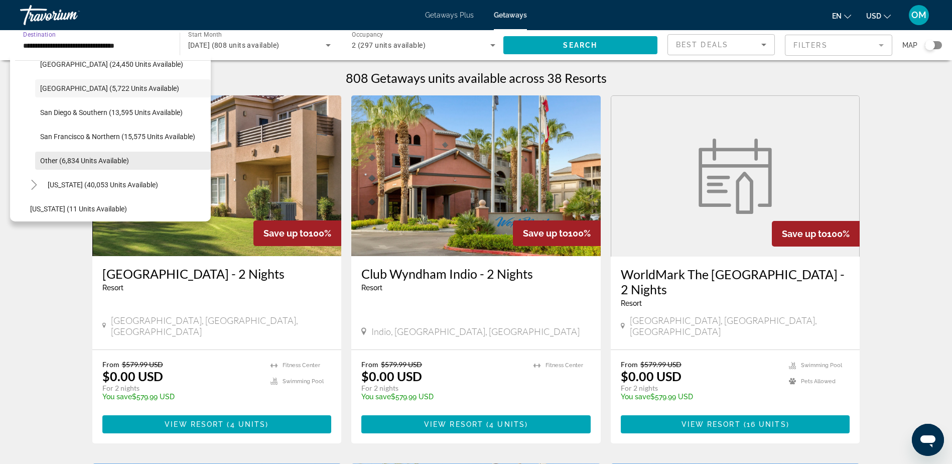
click at [137, 159] on span "Search widget" at bounding box center [123, 161] width 176 height 24
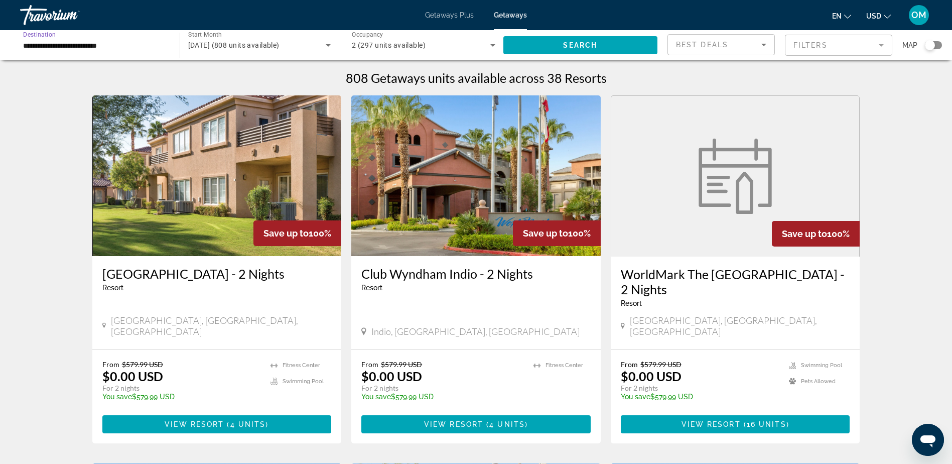
click at [935, 45] on div "Search widget" at bounding box center [933, 45] width 17 height 8
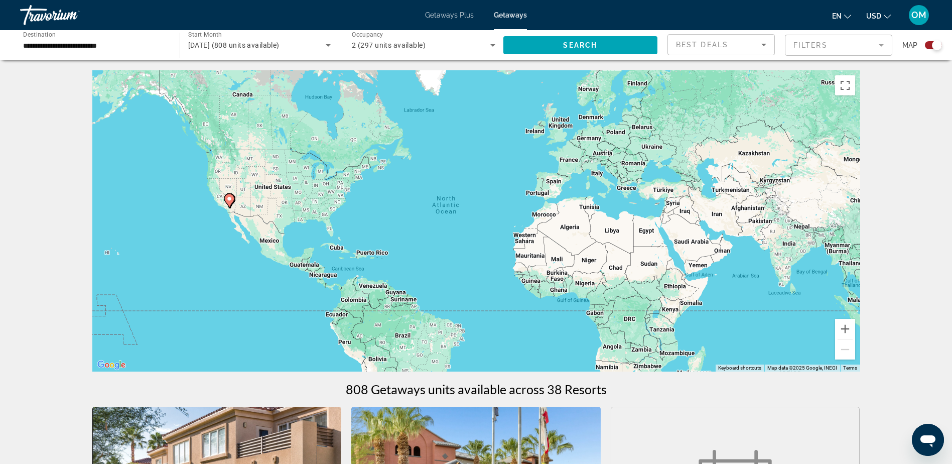
click at [204, 219] on div "To activate drag with keyboard, press Alt + Enter. Once in keyboard drag state,…" at bounding box center [476, 220] width 768 height 301
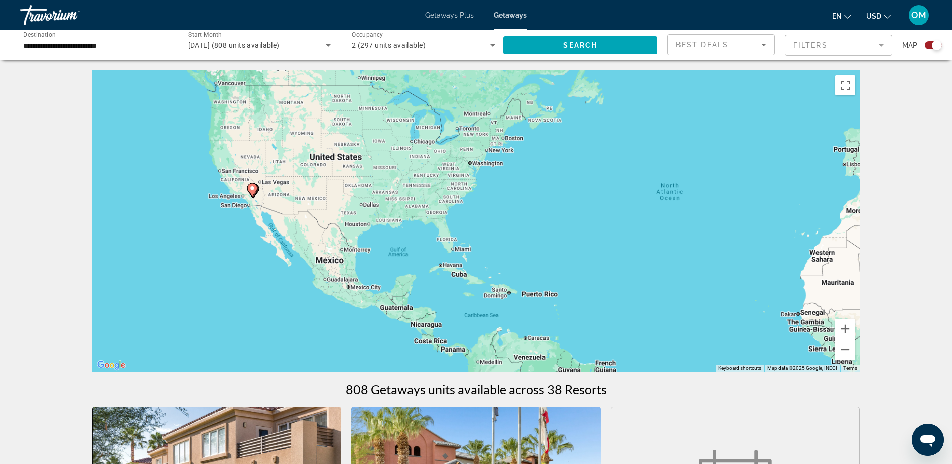
click at [223, 216] on div "To activate drag with keyboard, press Alt + Enter. Once in keyboard drag state,…" at bounding box center [476, 220] width 768 height 301
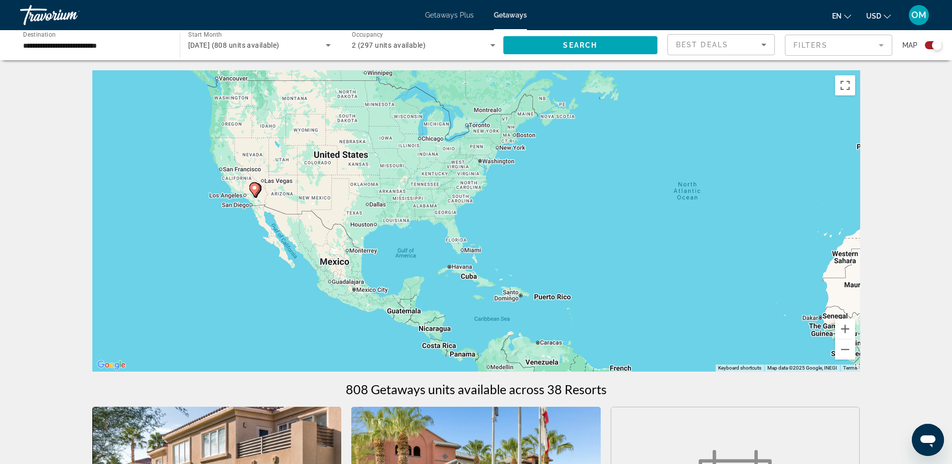
click at [223, 216] on div "To activate drag with keyboard, press Alt + Enter. Once in keyboard drag state,…" at bounding box center [476, 220] width 768 height 301
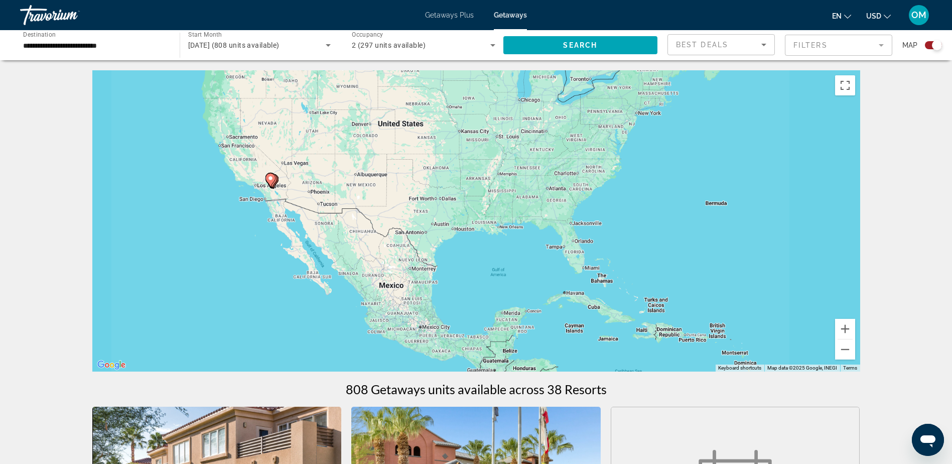
click at [223, 216] on div "To activate drag with keyboard, press Alt + Enter. Once in keyboard drag state,…" at bounding box center [476, 220] width 768 height 301
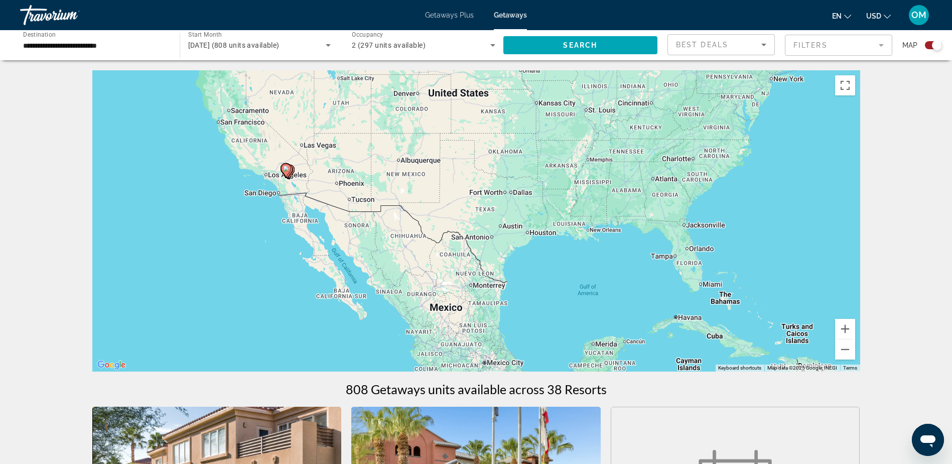
click at [125, 43] on input "**********" at bounding box center [95, 46] width 144 height 12
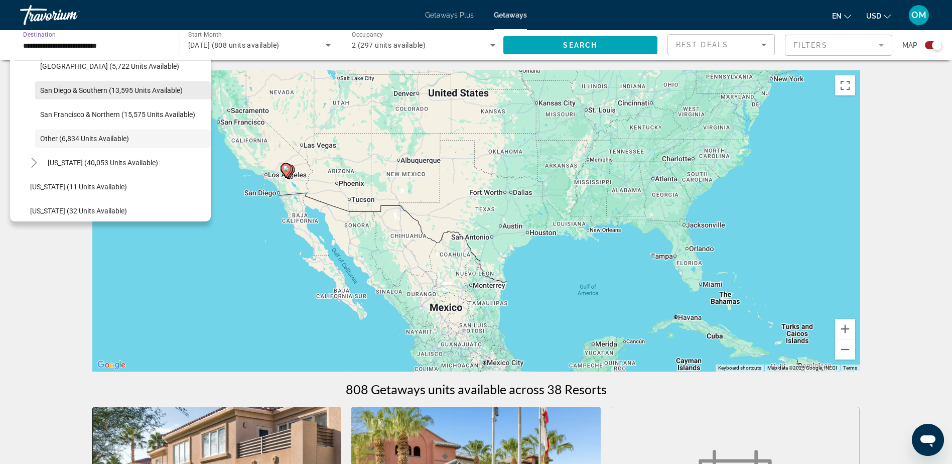
scroll to position [104, 0]
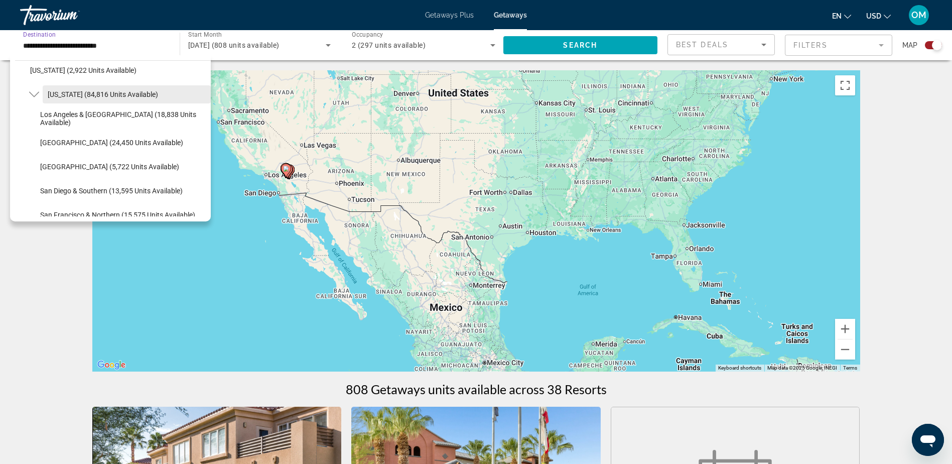
click at [102, 89] on span "Search widget" at bounding box center [127, 94] width 168 height 24
type input "**********"
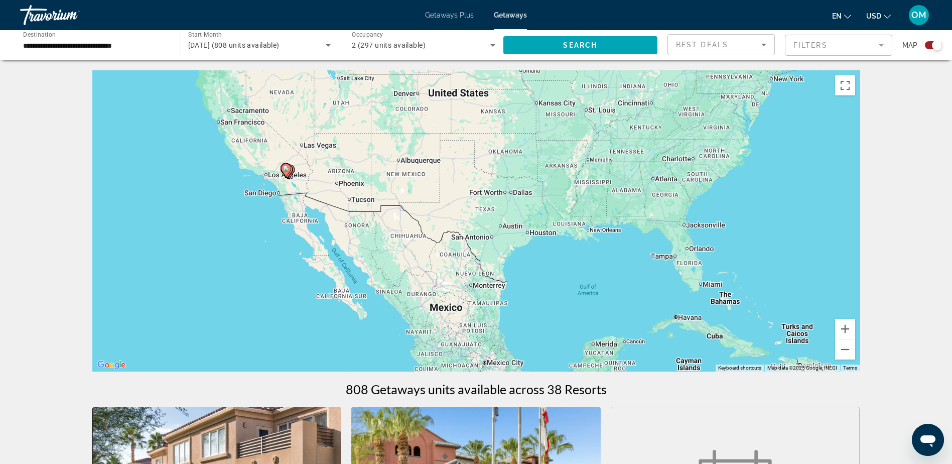
click at [276, 180] on div "To activate drag with keyboard, press Alt + Enter. Once in keyboard drag state,…" at bounding box center [476, 220] width 768 height 301
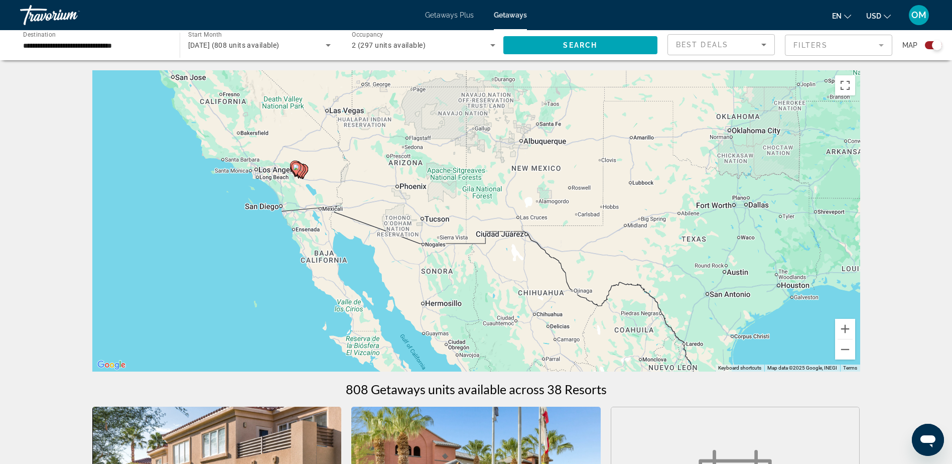
click at [294, 199] on div "To activate drag with keyboard, press Alt + Enter. Once in keyboard drag state,…" at bounding box center [476, 220] width 768 height 301
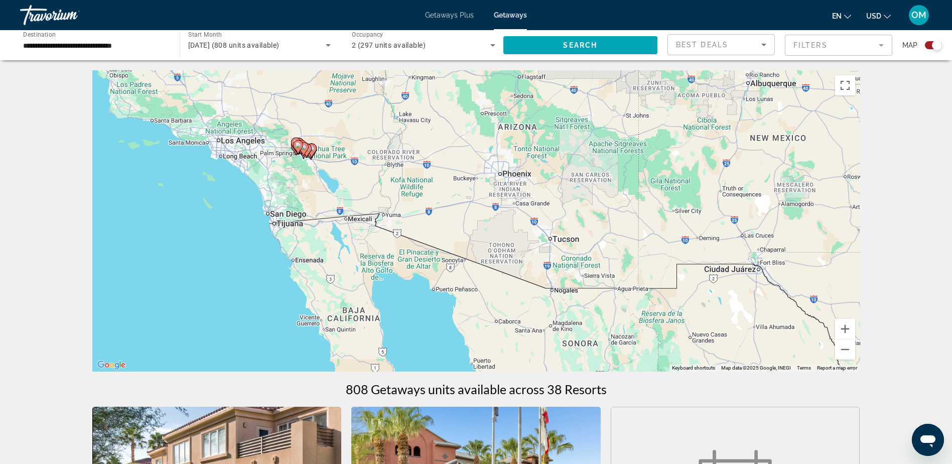
click at [317, 204] on div "To activate drag with keyboard, press Alt + Enter. Once in keyboard drag state,…" at bounding box center [476, 220] width 768 height 301
click at [318, 204] on div "To activate drag with keyboard, press Alt + Enter. Once in keyboard drag state,…" at bounding box center [476, 220] width 768 height 301
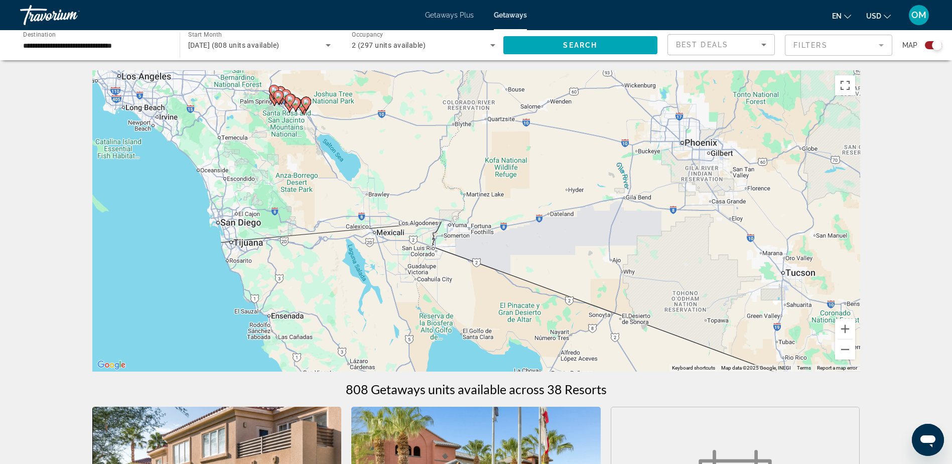
click at [304, 135] on div "To activate drag with keyboard, press Alt + Enter. Once in keyboard drag state,…" at bounding box center [476, 220] width 768 height 301
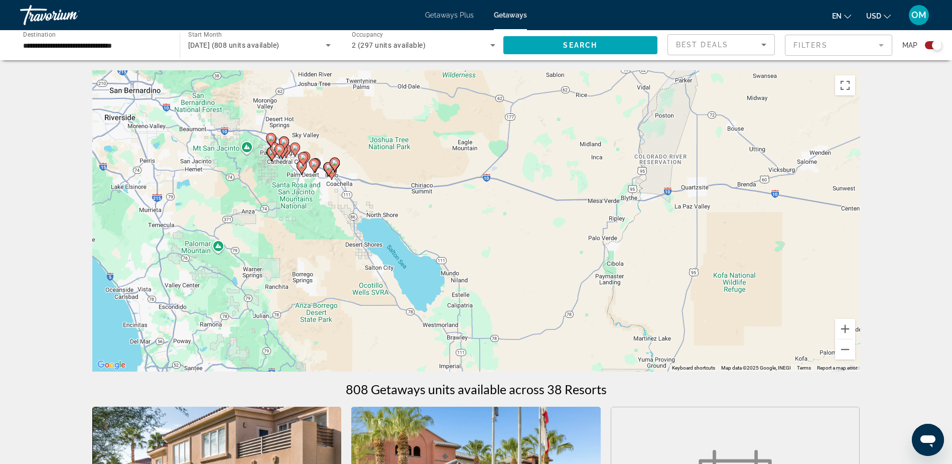
drag, startPoint x: 291, startPoint y: 200, endPoint x: 318, endPoint y: 283, distance: 86.8
click at [318, 283] on div "To activate drag with keyboard, press Alt + Enter. Once in keyboard drag state,…" at bounding box center [476, 220] width 768 height 301
click at [140, 50] on input "**********" at bounding box center [95, 46] width 144 height 12
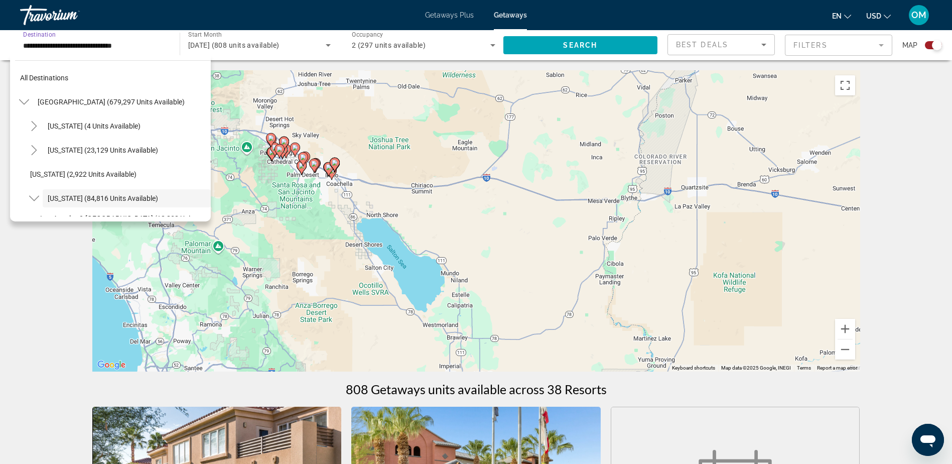
scroll to position [60, 0]
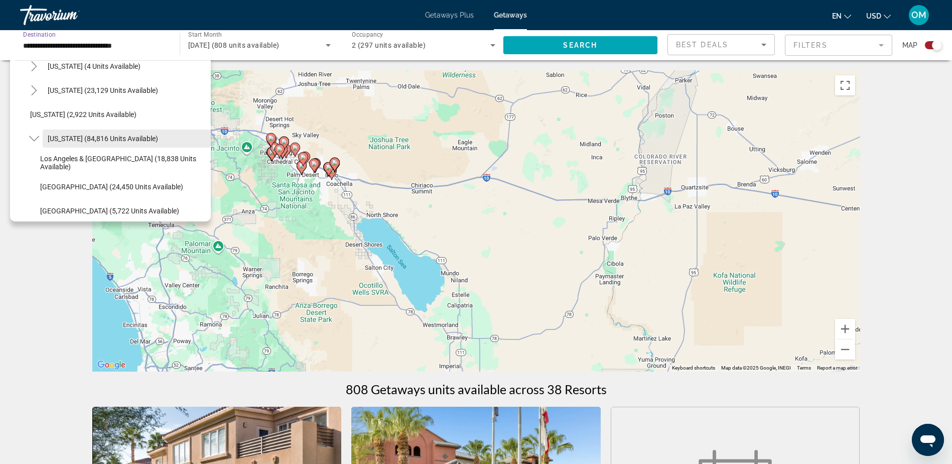
click at [109, 133] on span "Search widget" at bounding box center [127, 138] width 168 height 24
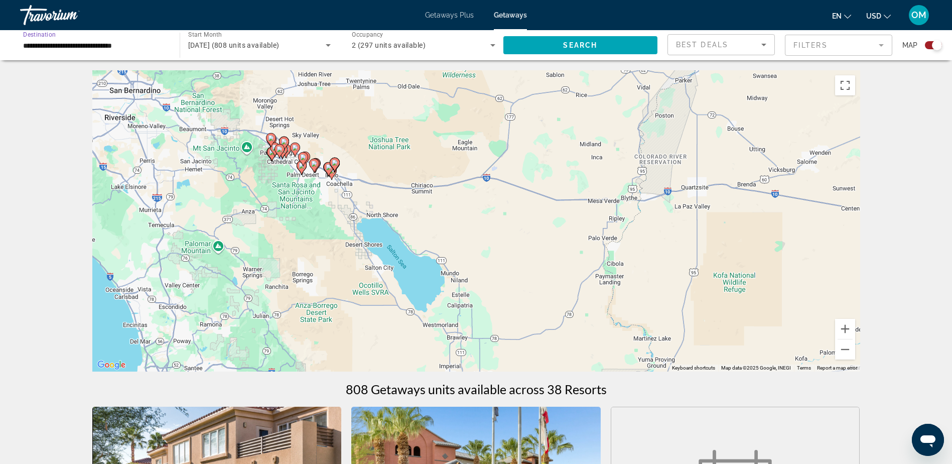
click at [275, 47] on span "[DATE] (808 units available)" at bounding box center [233, 45] width 91 height 8
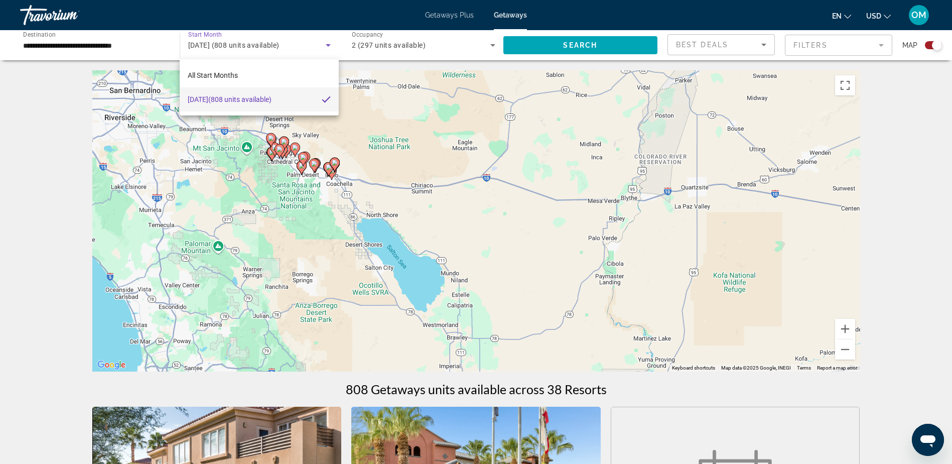
click at [262, 102] on span "[DATE] (808 units available)" at bounding box center [230, 99] width 84 height 12
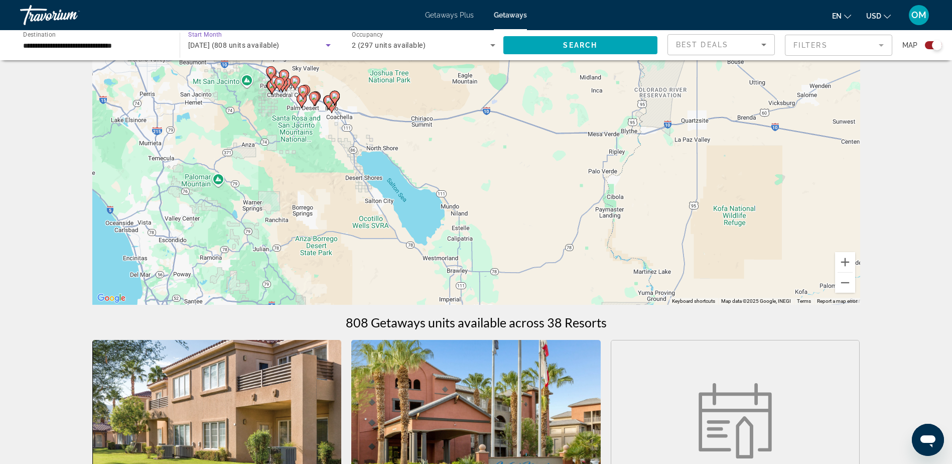
scroll to position [201, 0]
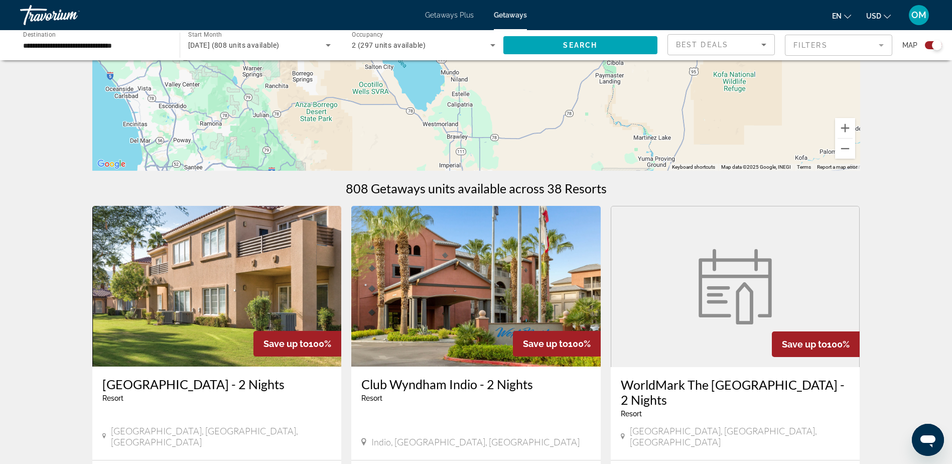
click at [242, 146] on div "To activate drag with keyboard, press Alt + Enter. Once in keyboard drag state,…" at bounding box center [476, 20] width 768 height 301
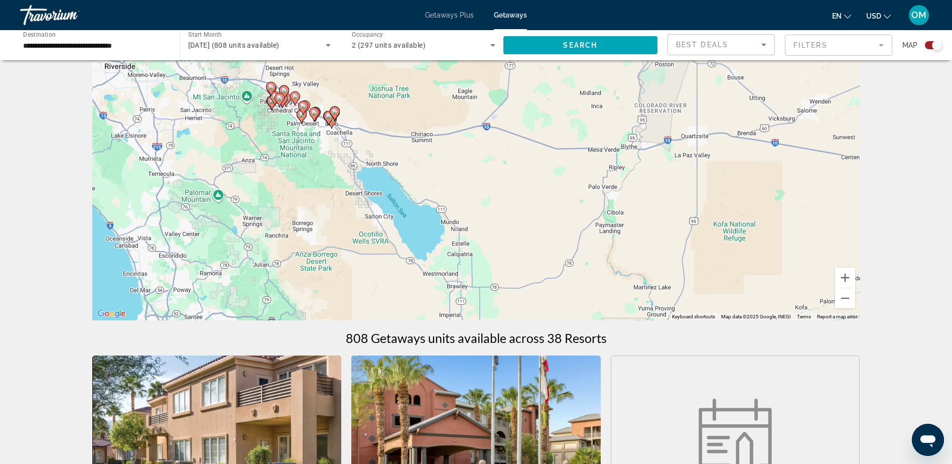
scroll to position [50, 0]
click at [850, 297] on button "Zoom out" at bounding box center [845, 299] width 20 height 20
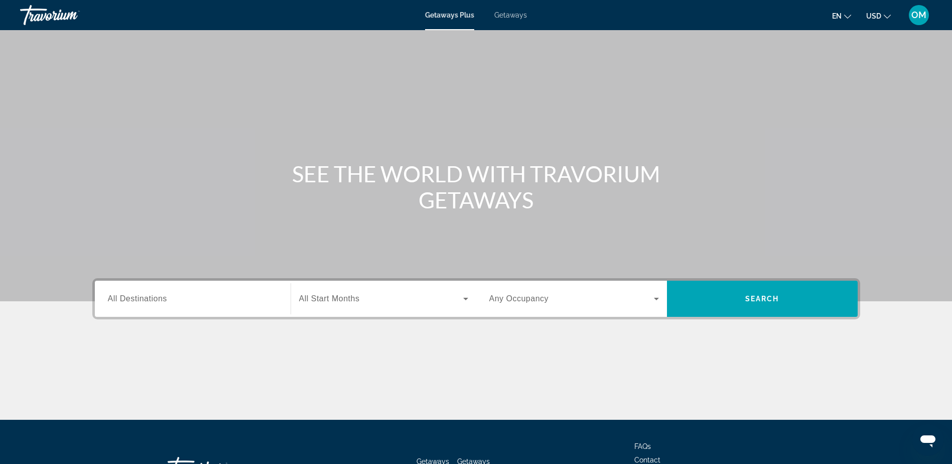
click at [874, 19] on span "USD" at bounding box center [873, 16] width 15 height 8
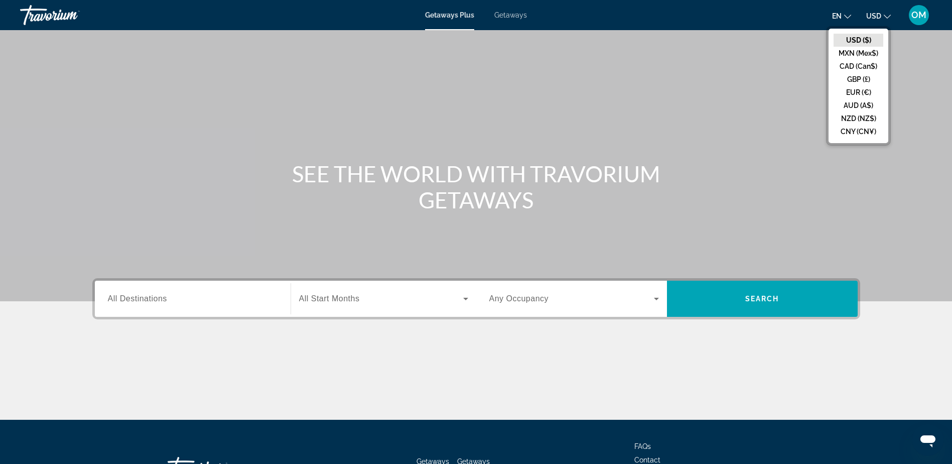
click at [874, 19] on span "USD" at bounding box center [873, 16] width 15 height 8
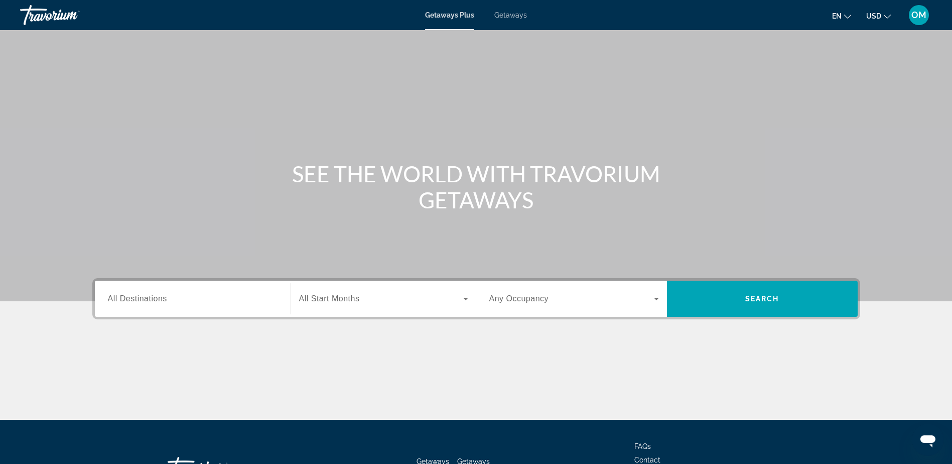
click at [914, 13] on span "OM" at bounding box center [918, 15] width 15 height 10
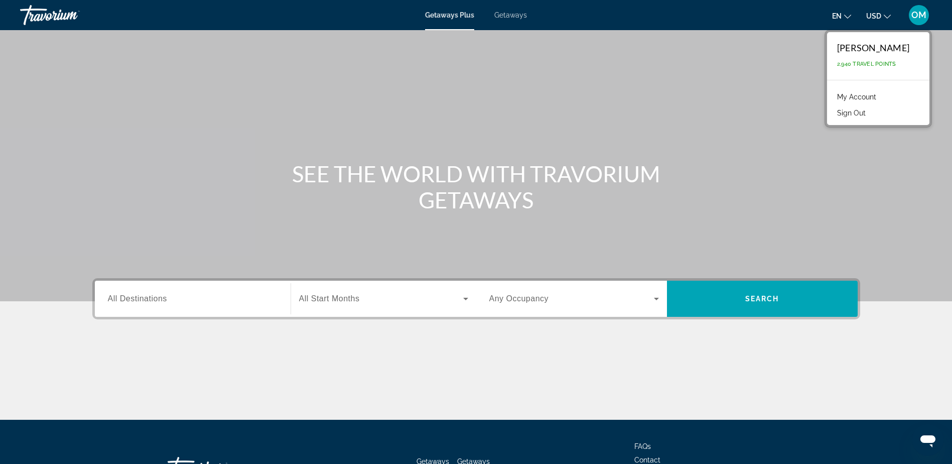
click at [882, 62] on span "2,940 Travel Points" at bounding box center [866, 64] width 59 height 7
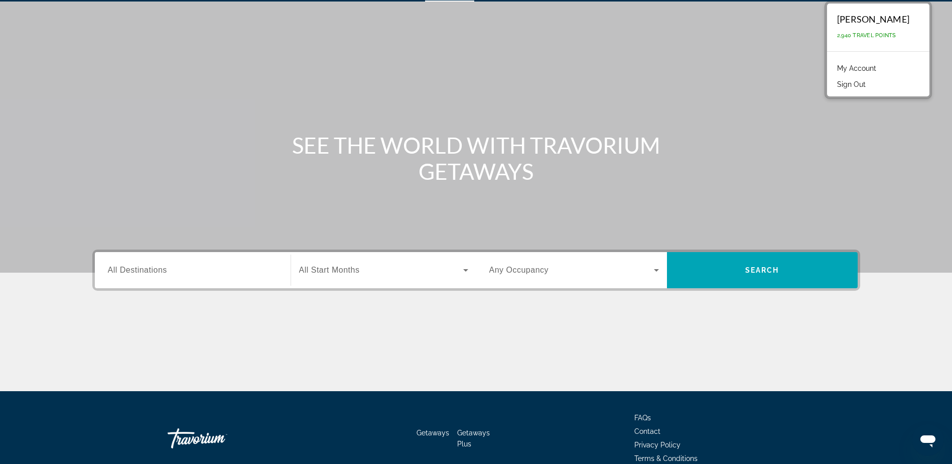
scroll to position [79, 0]
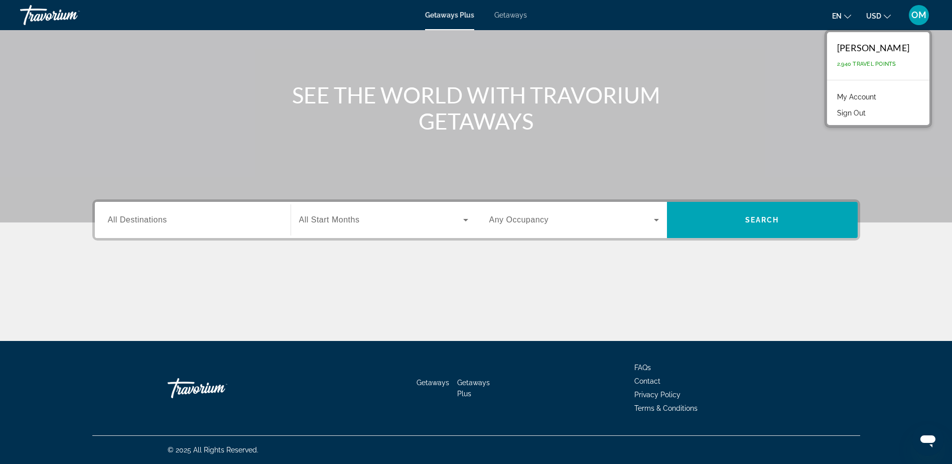
click at [224, 214] on input "Destination All Destinations" at bounding box center [193, 220] width 170 height 12
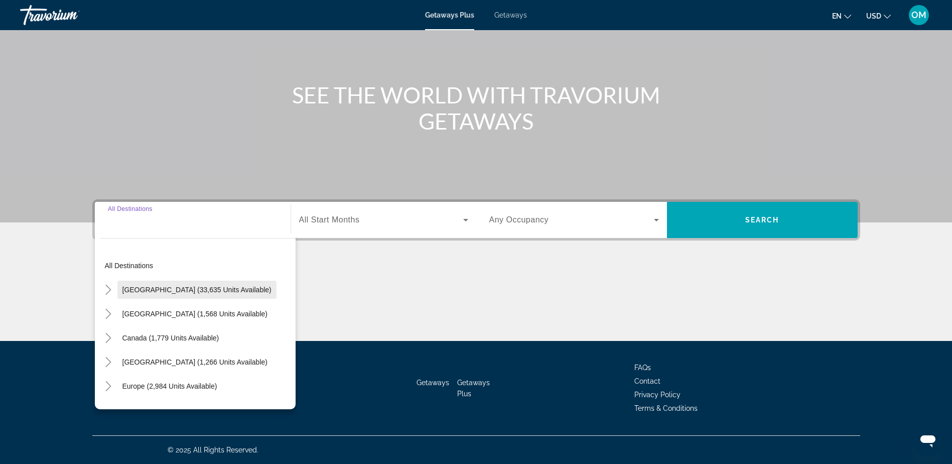
click at [193, 287] on span "[GEOGRAPHIC_DATA] (33,635 units available)" at bounding box center [196, 290] width 149 height 8
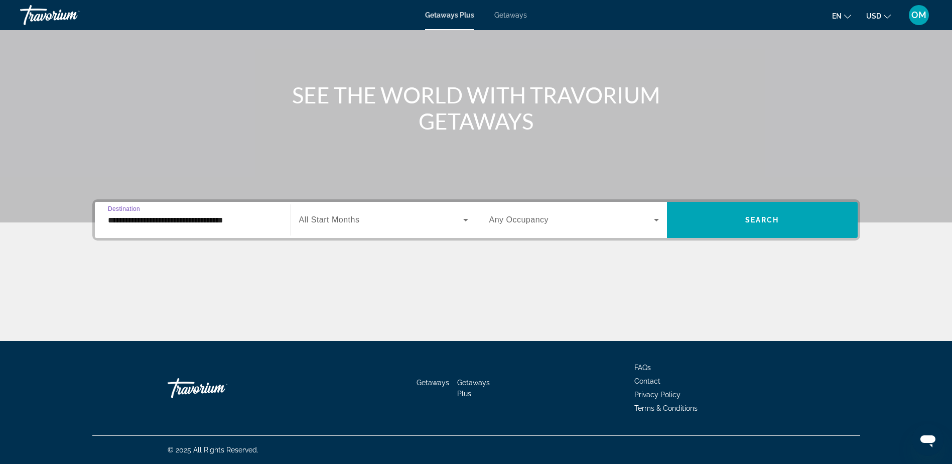
click at [263, 220] on input "**********" at bounding box center [193, 220] width 170 height 12
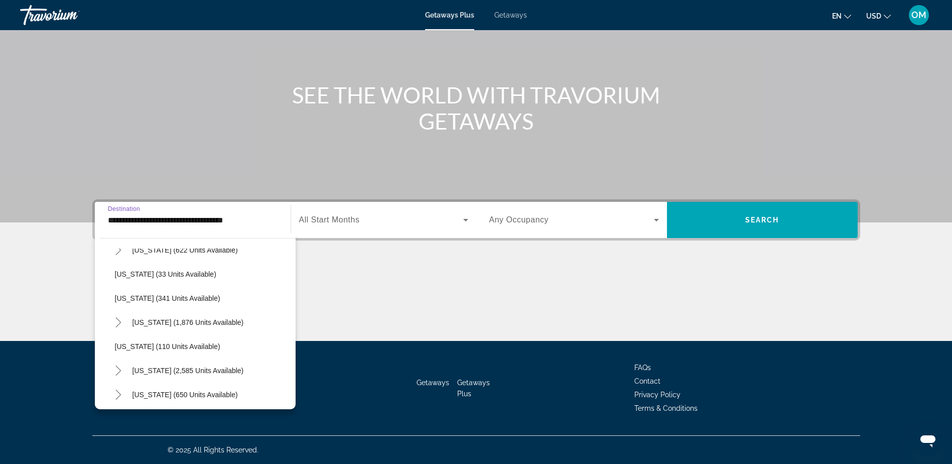
scroll to position [401, 0]
click at [197, 370] on span "[US_STATE] (2,585 units available)" at bounding box center [187, 370] width 111 height 8
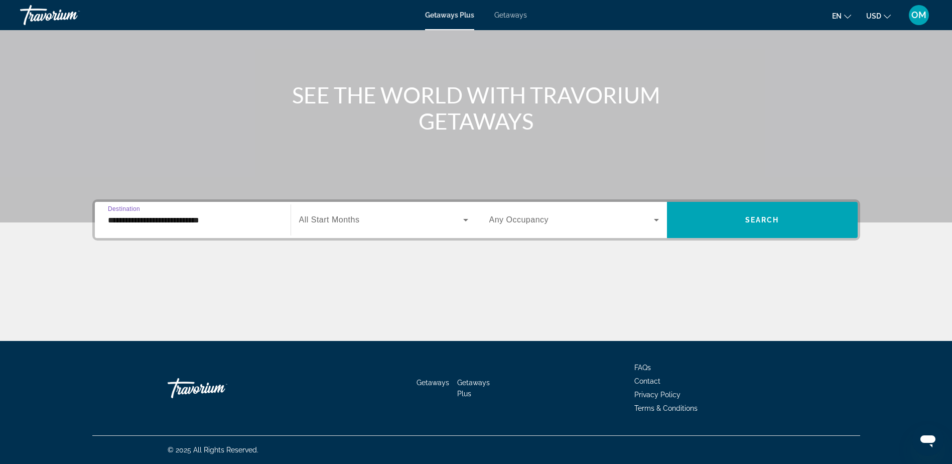
click at [219, 224] on input "**********" at bounding box center [193, 220] width 170 height 12
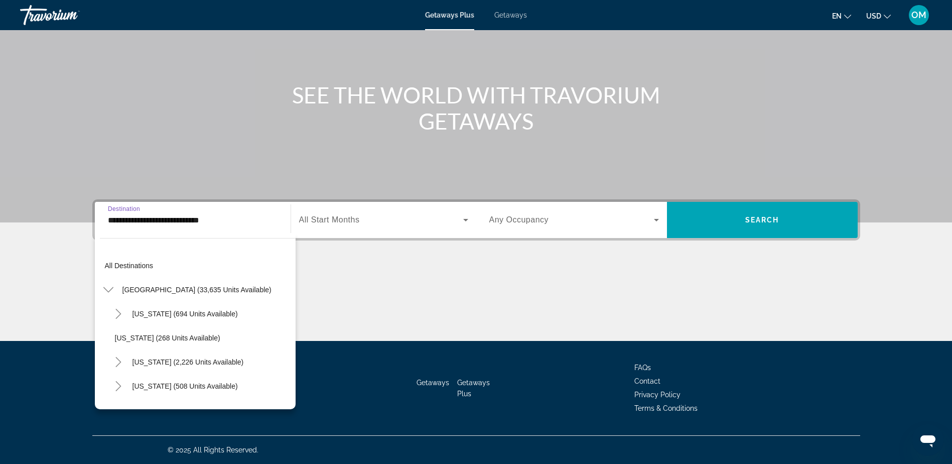
scroll to position [445, 0]
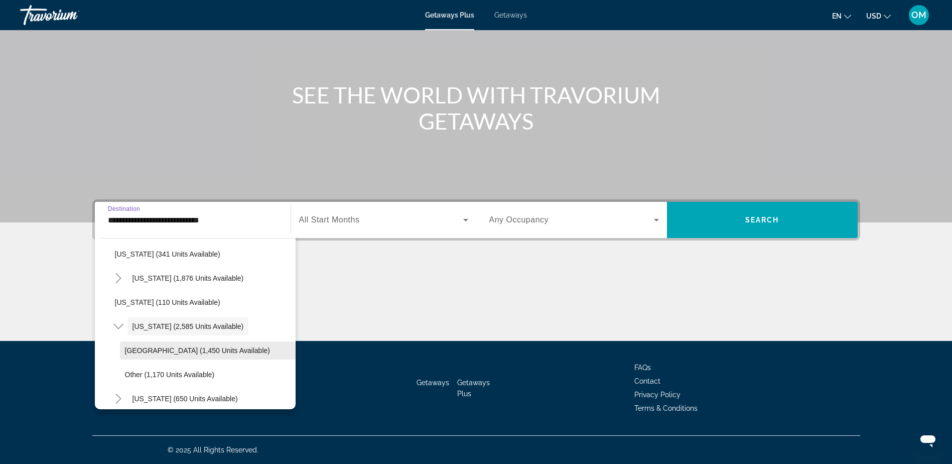
click at [190, 343] on span "Search widget" at bounding box center [208, 350] width 176 height 24
type input "**********"
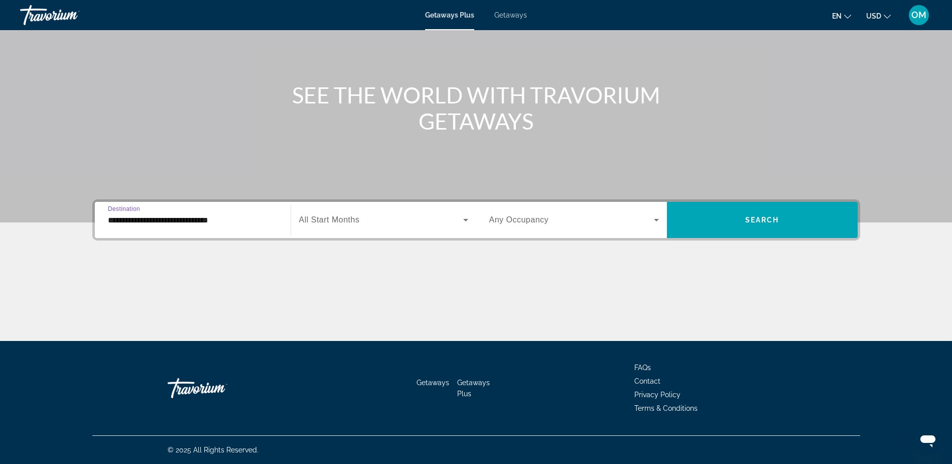
click at [341, 224] on span "All Start Months" at bounding box center [329, 219] width 61 height 9
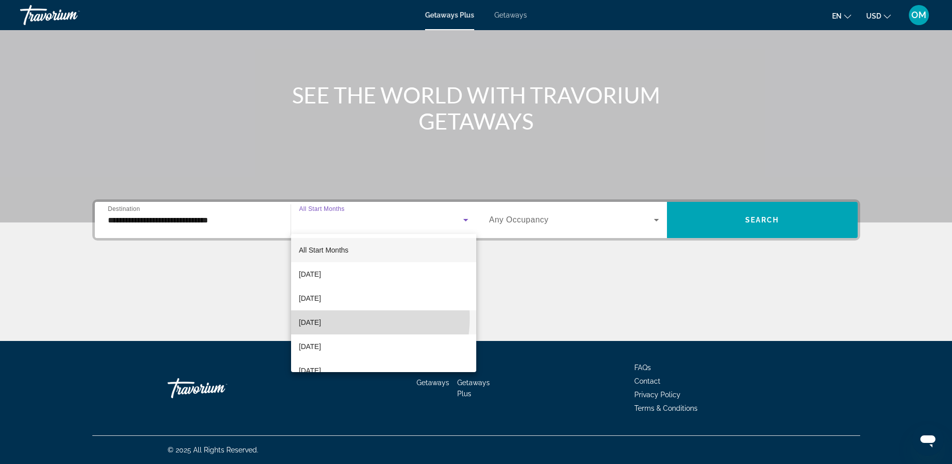
click at [321, 318] on span "[DATE]" at bounding box center [310, 322] width 22 height 12
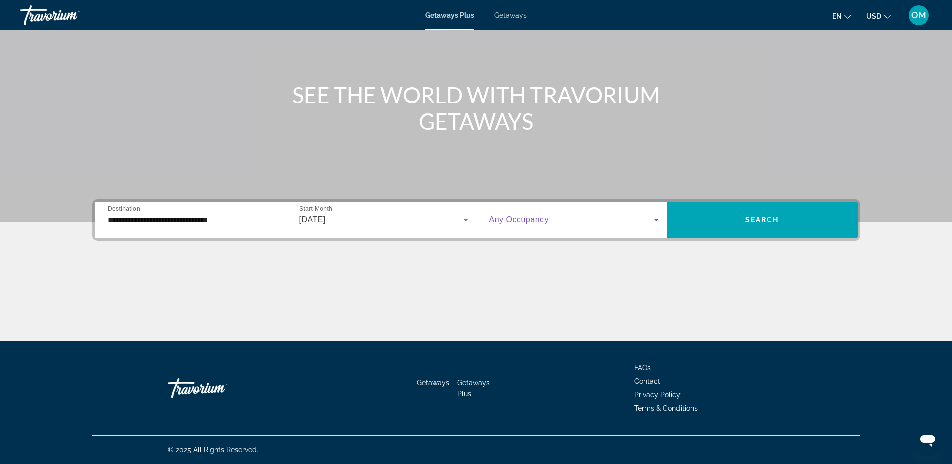
click at [632, 221] on span "Search widget" at bounding box center [571, 220] width 165 height 12
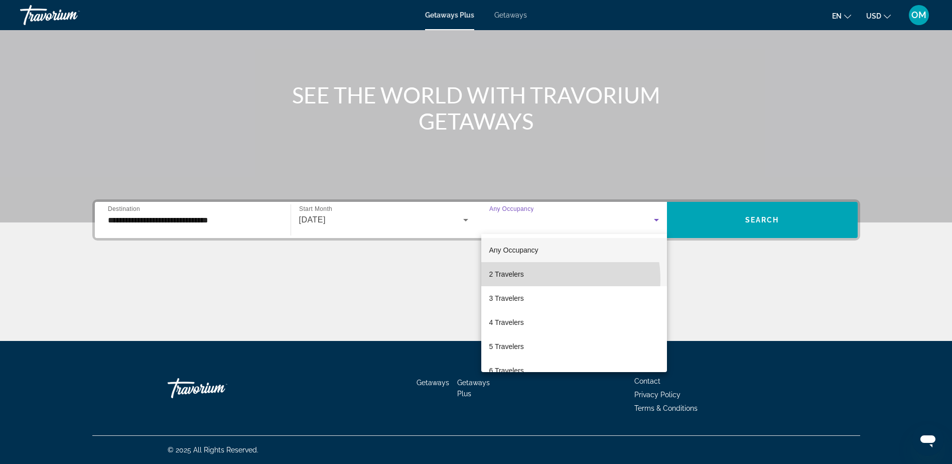
click at [548, 279] on mat-option "2 Travelers" at bounding box center [574, 274] width 186 height 24
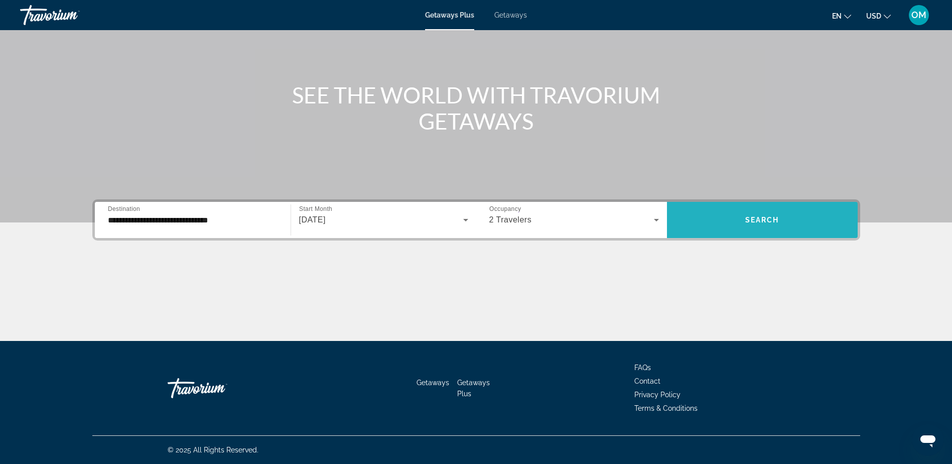
click at [751, 218] on span "Search" at bounding box center [762, 220] width 34 height 8
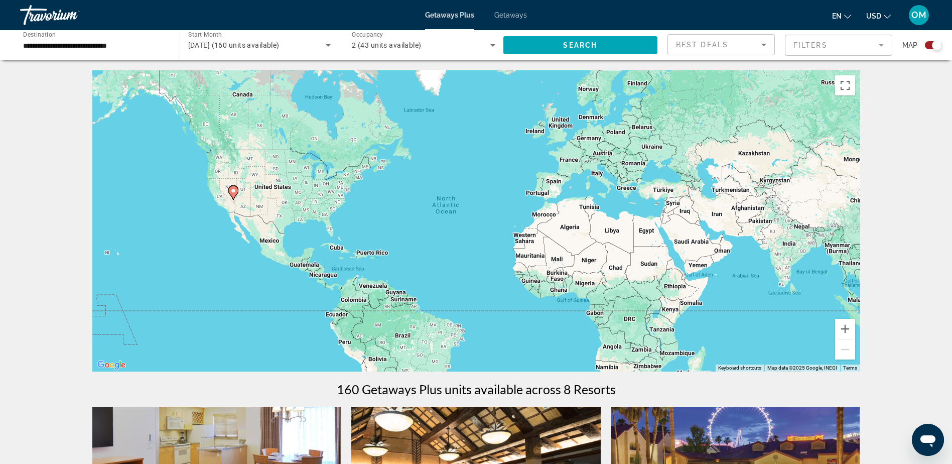
click at [466, 47] on div "2 (43 units available)" at bounding box center [421, 45] width 139 height 12
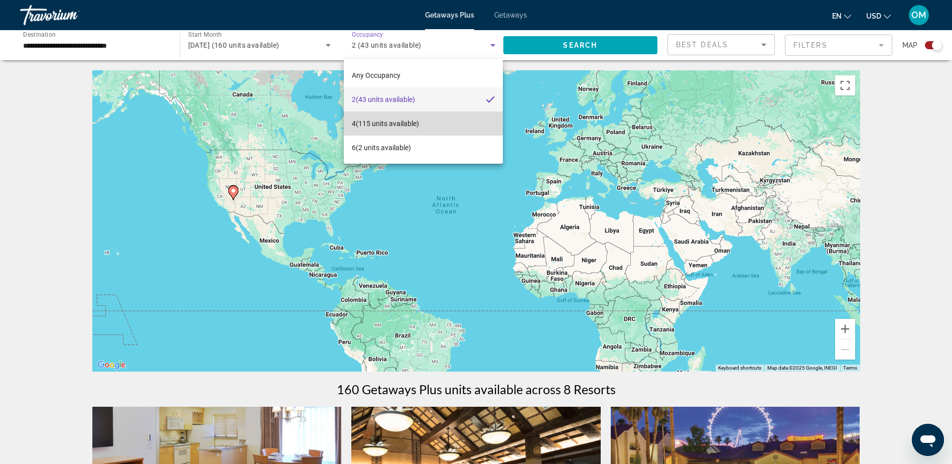
click at [446, 122] on mat-option "4 (115 units available)" at bounding box center [423, 123] width 159 height 24
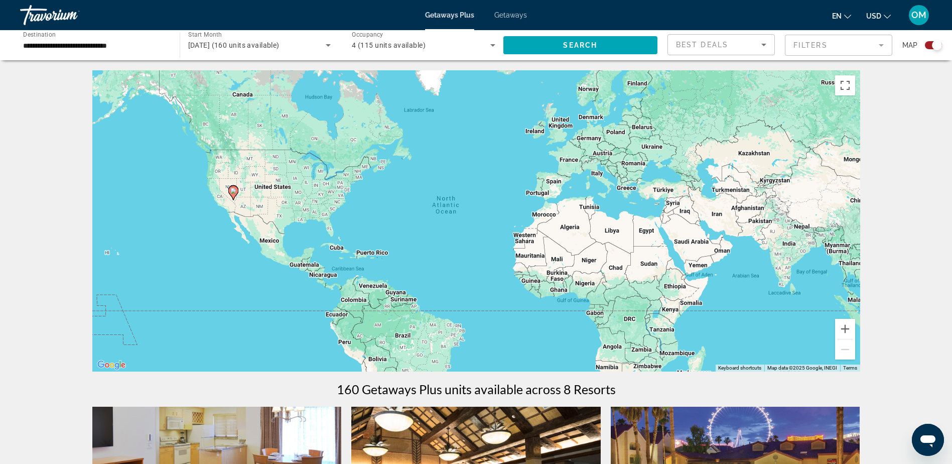
click at [849, 18] on icon "Change language" at bounding box center [847, 16] width 7 height 7
click at [872, 17] on span "USD" at bounding box center [873, 16] width 15 height 8
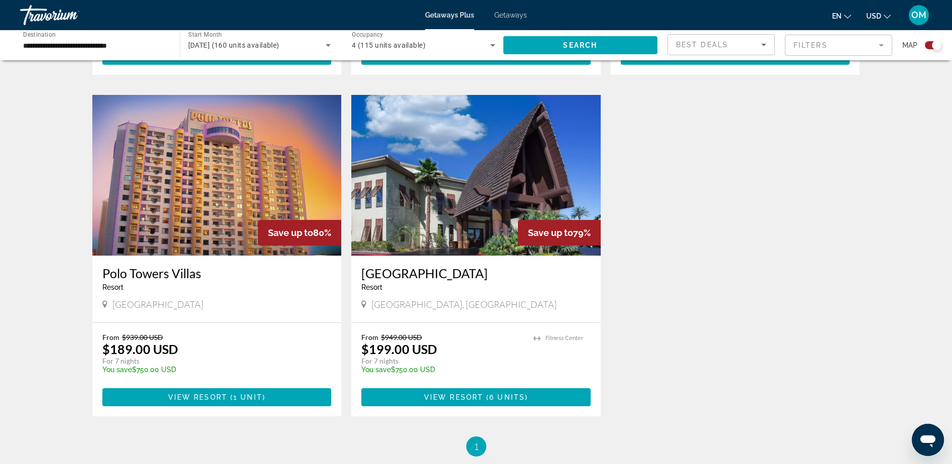
scroll to position [1054, 0]
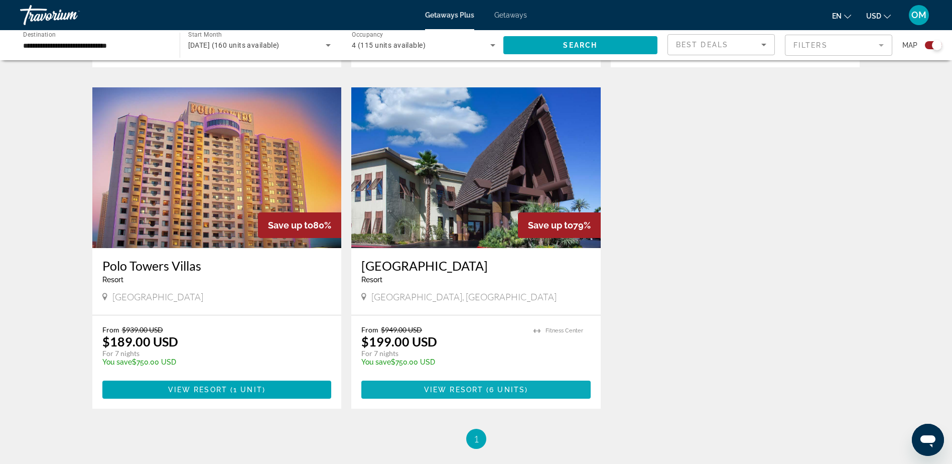
click at [483, 385] on span "View Resort" at bounding box center [453, 389] width 59 height 8
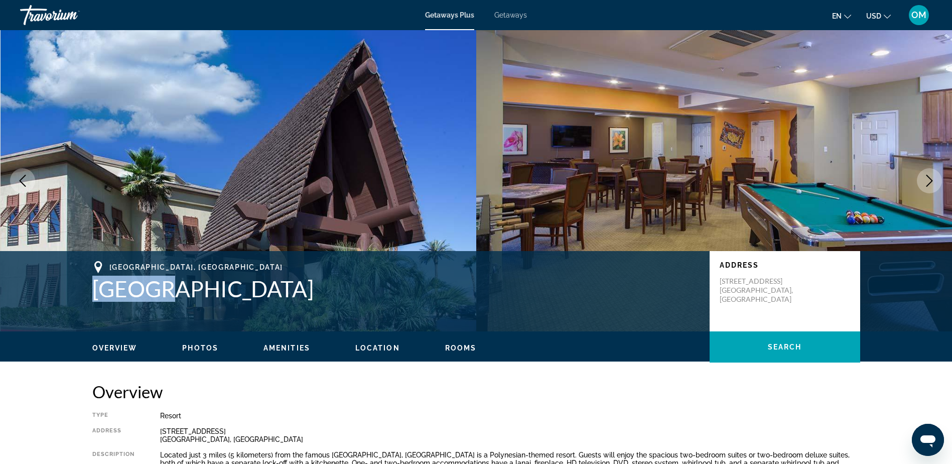
drag, startPoint x: 90, startPoint y: 293, endPoint x: 152, endPoint y: 289, distance: 61.4
click at [152, 289] on div "Las Vegas, NV, 891035081, USA Tahiti Address 5101 West Tropicana Ave Las Vegas,…" at bounding box center [476, 291] width 808 height 60
drag, startPoint x: 152, startPoint y: 289, endPoint x: 137, endPoint y: 289, distance: 14.6
copy h1 "[GEOGRAPHIC_DATA]"
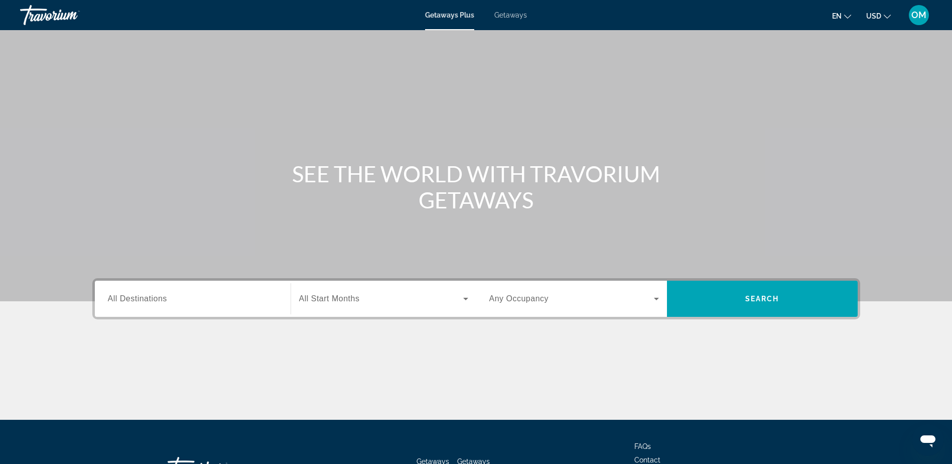
click at [515, 21] on div "Getaways Plus Getaways en English Español Français Italiano Português русский U…" at bounding box center [476, 15] width 952 height 26
click at [515, 16] on span "Getaways" at bounding box center [510, 15] width 33 height 8
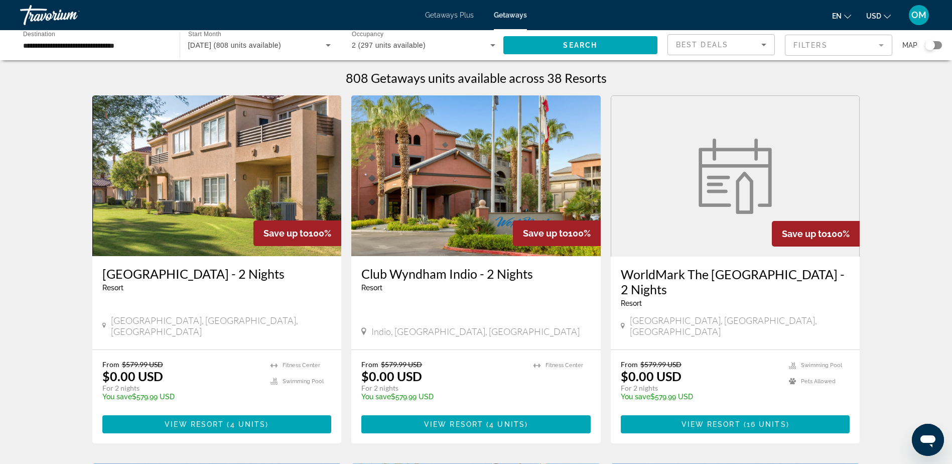
click at [114, 44] on input "**********" at bounding box center [95, 46] width 144 height 12
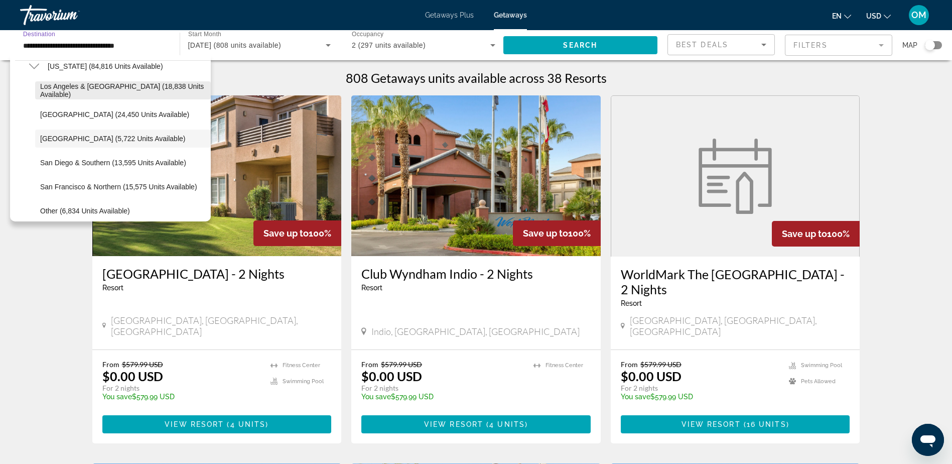
scroll to position [82, 0]
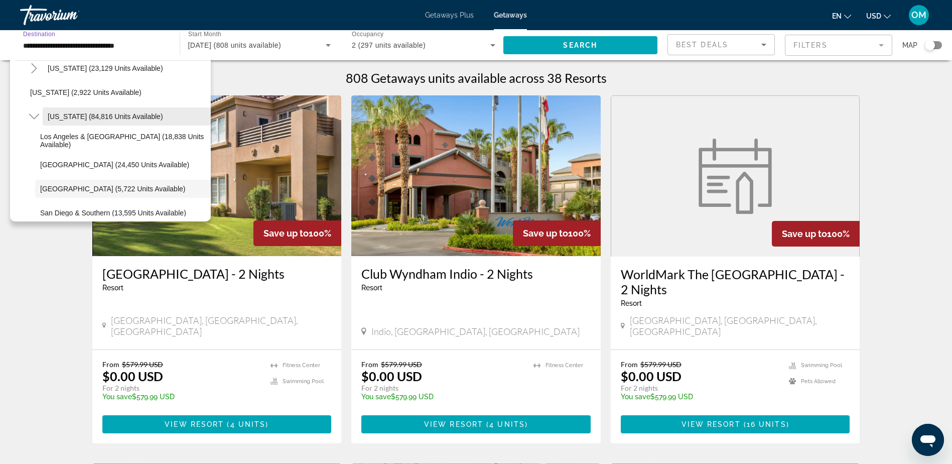
click at [114, 111] on span "Search widget" at bounding box center [127, 116] width 168 height 24
type input "**********"
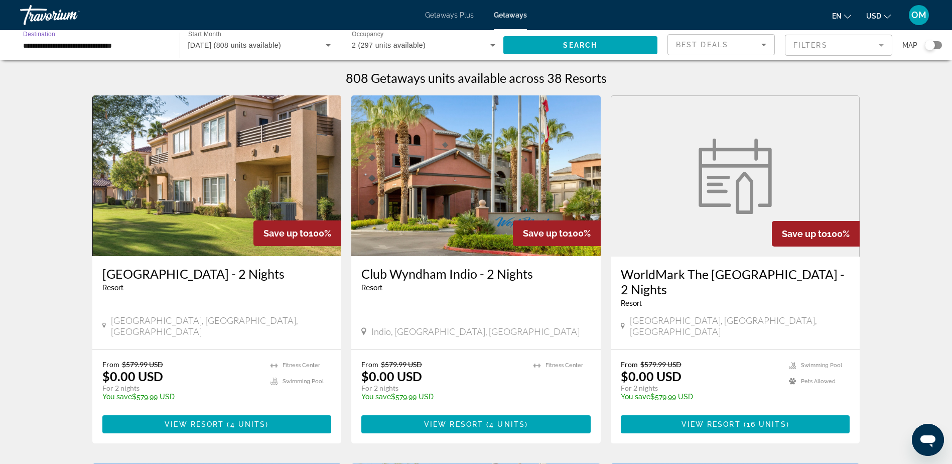
click at [158, 49] on input "**********" at bounding box center [95, 46] width 144 height 12
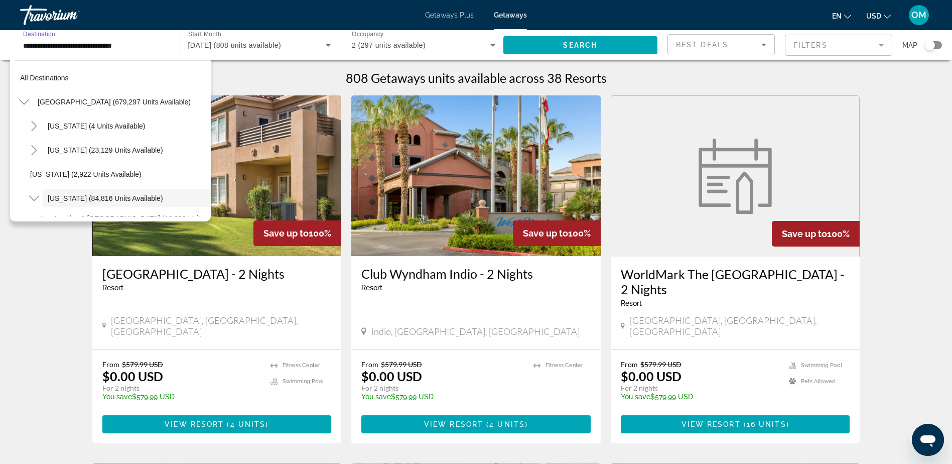
scroll to position [60, 0]
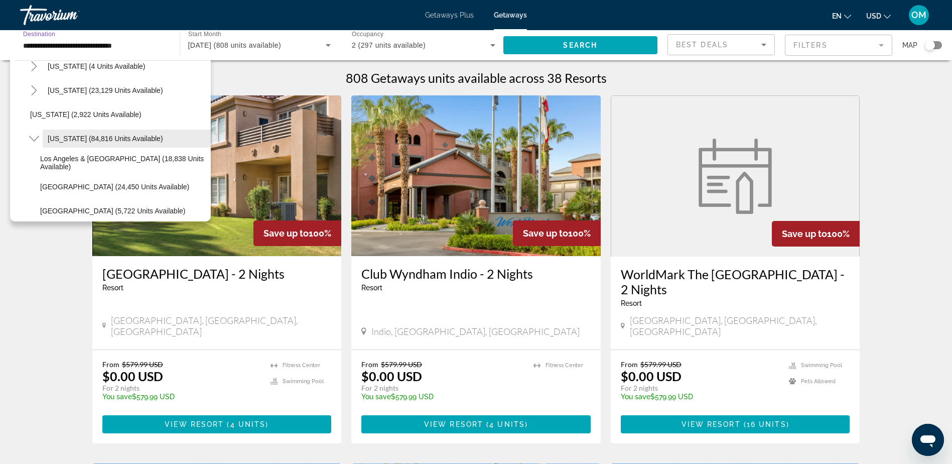
click at [71, 133] on span "Search widget" at bounding box center [127, 138] width 168 height 24
